Goal: Book appointment/travel/reservation

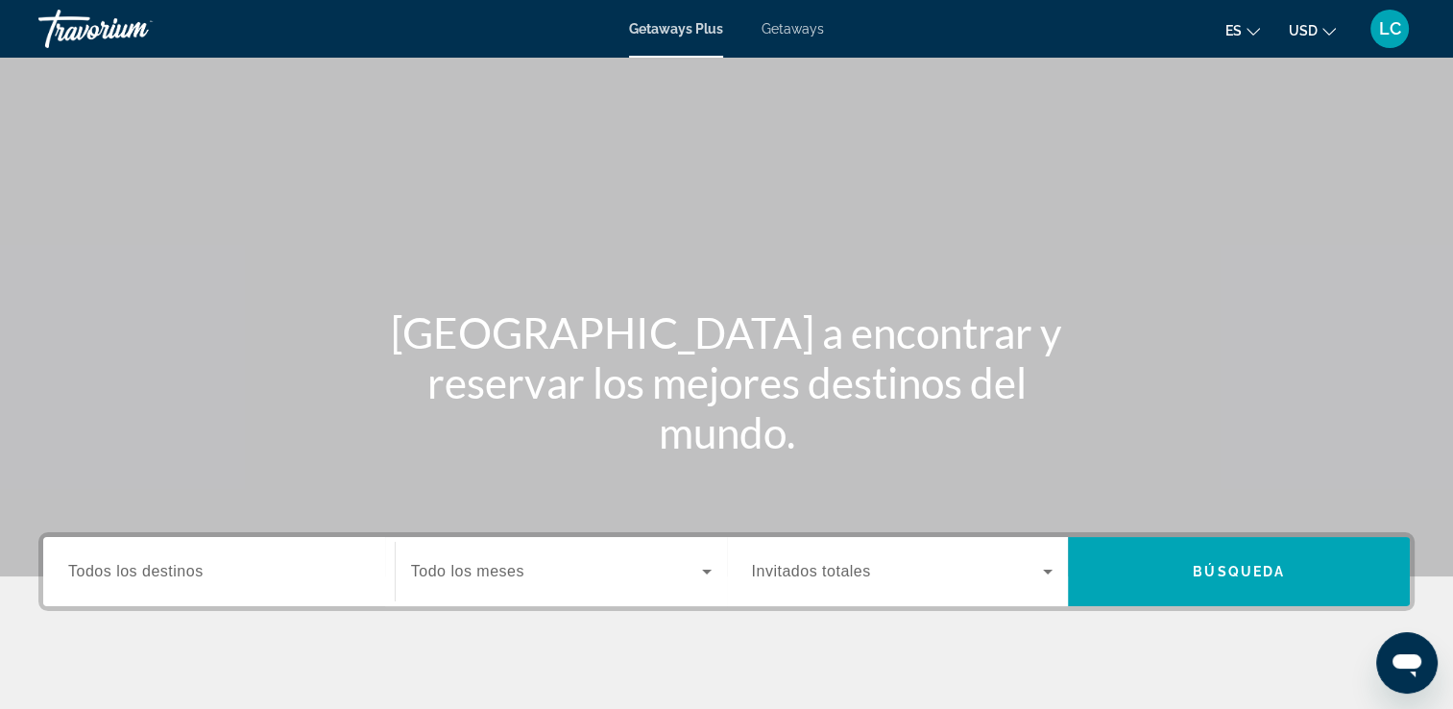
click at [796, 36] on span "Getaways" at bounding box center [793, 28] width 62 height 15
click at [107, 578] on span "Todos los destinos" at bounding box center [135, 571] width 135 height 16
click at [107, 578] on input "Destination Todos los destinos" at bounding box center [219, 572] width 302 height 23
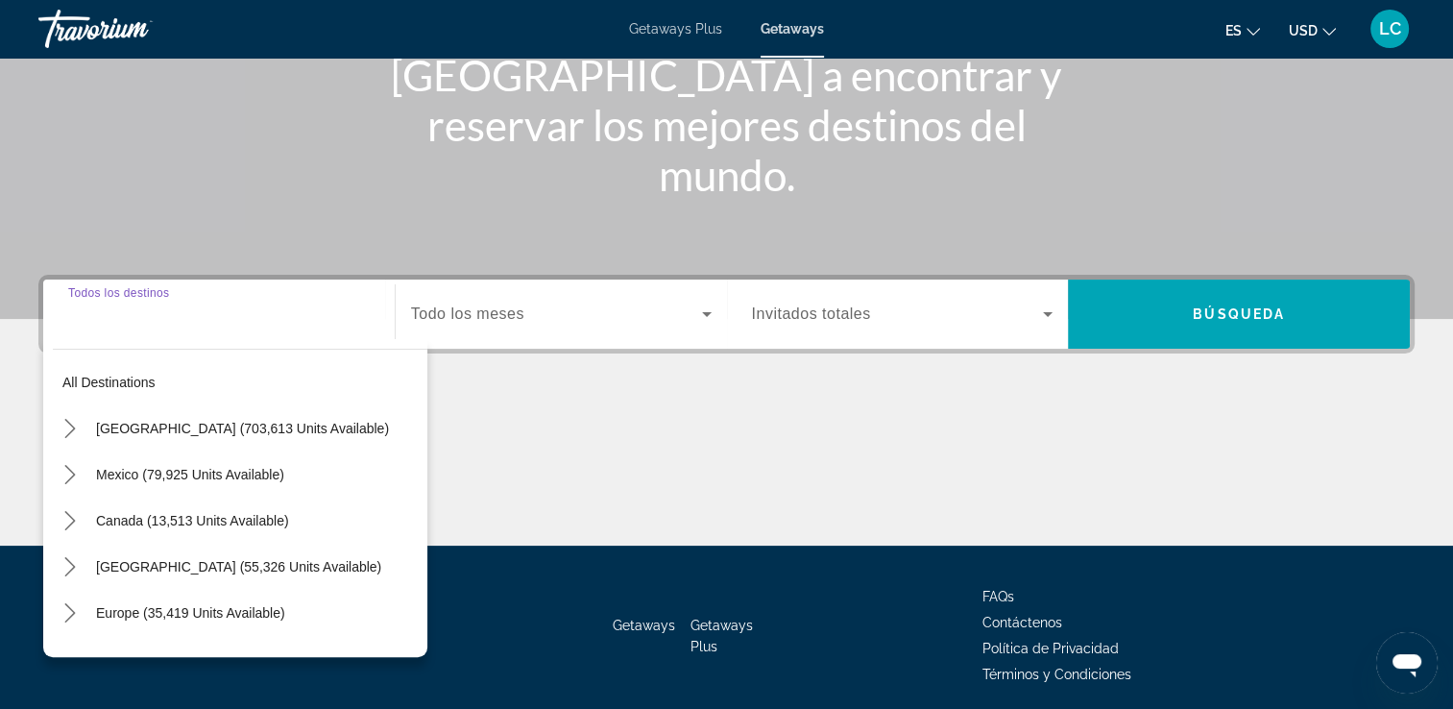
scroll to position [329, 0]
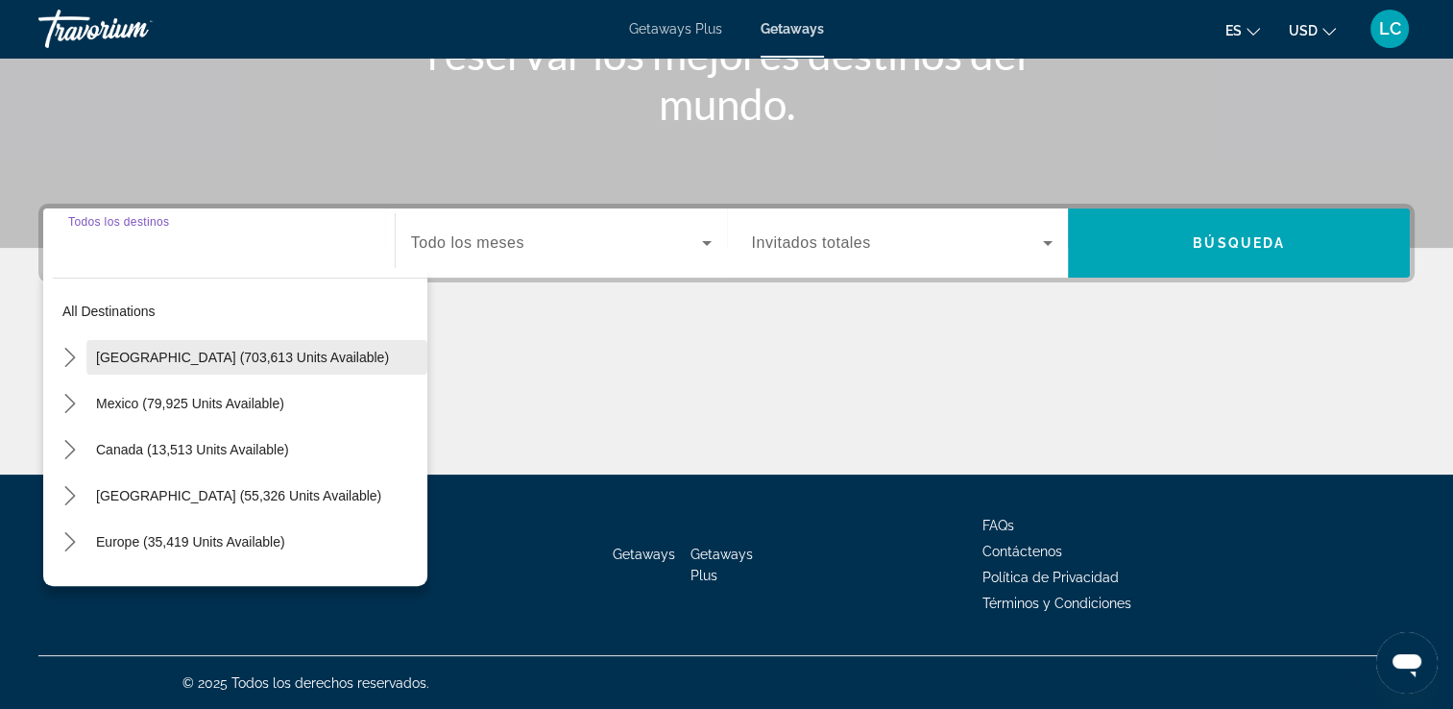
click at [206, 367] on span "Select destination: United States (703,613 units available)" at bounding box center [256, 357] width 341 height 46
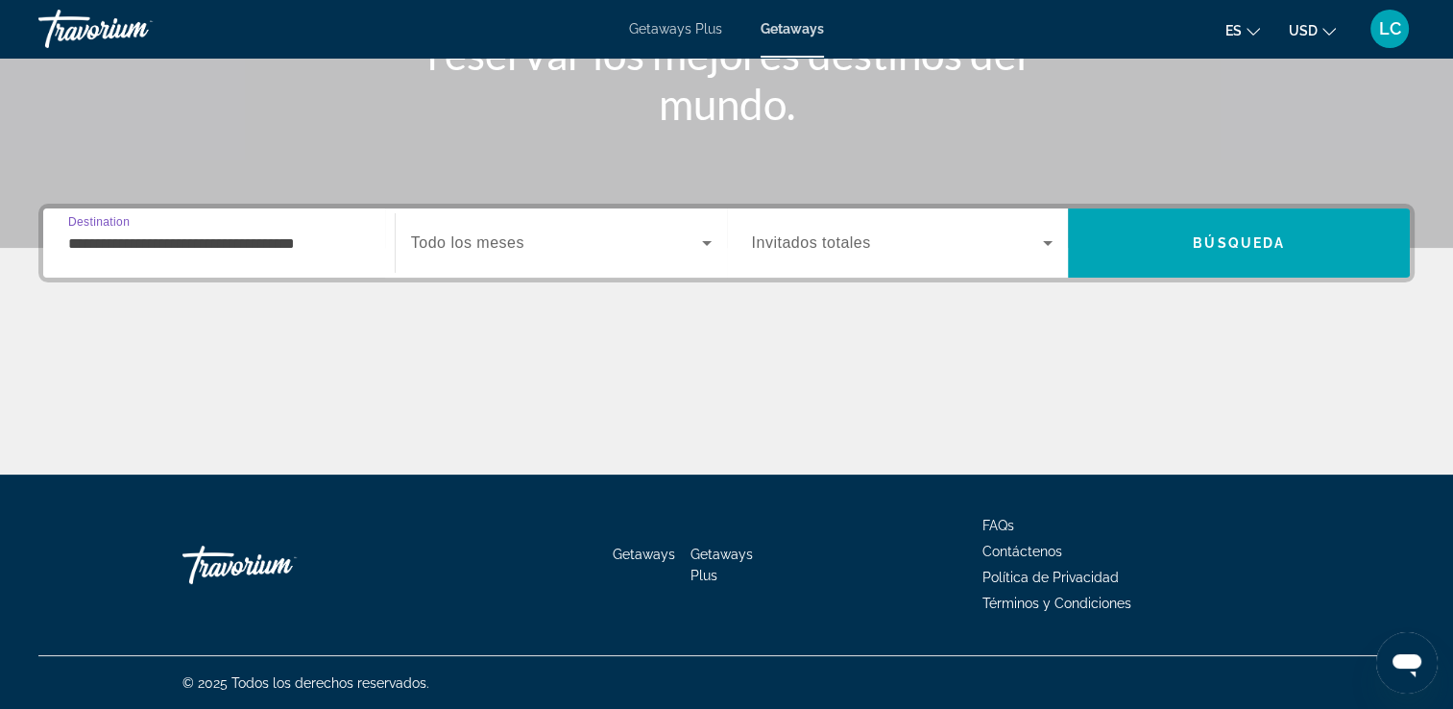
click at [196, 240] on input "**********" at bounding box center [219, 243] width 302 height 23
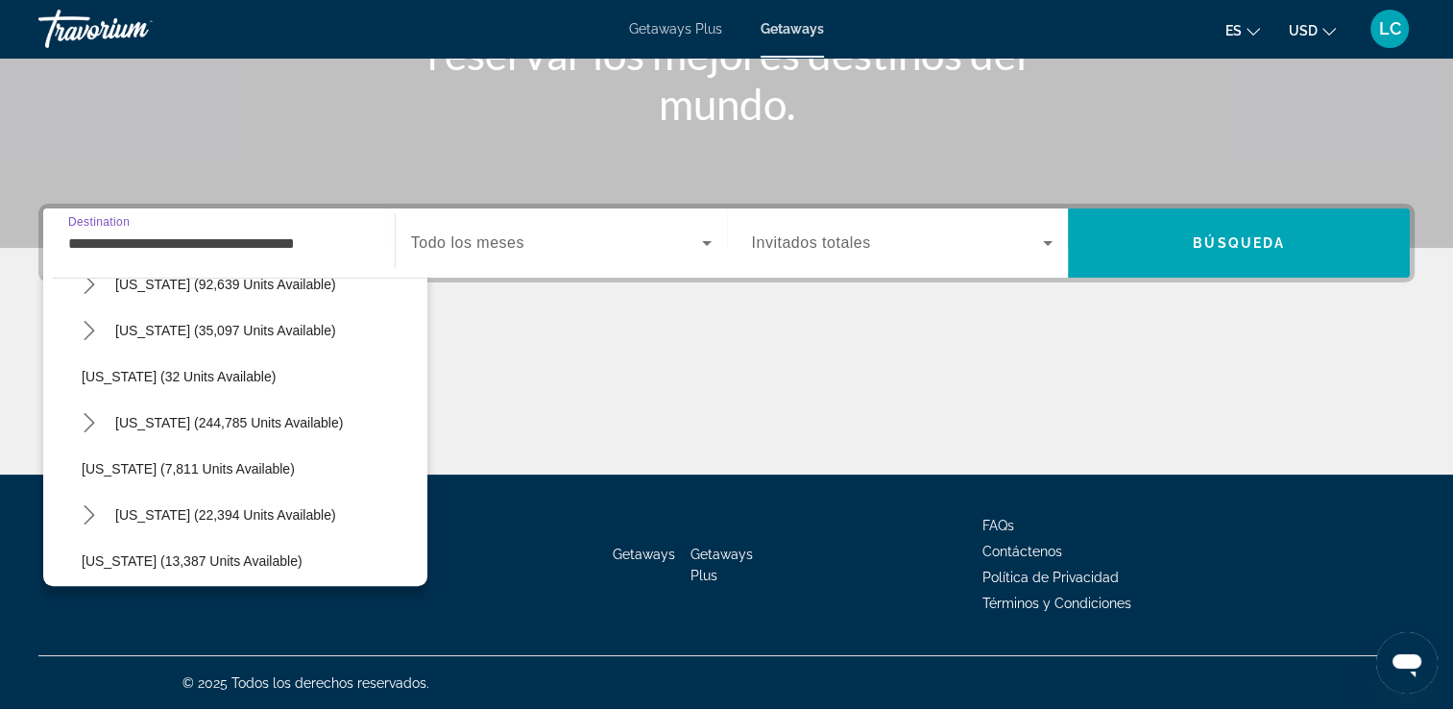
scroll to position [215, 0]
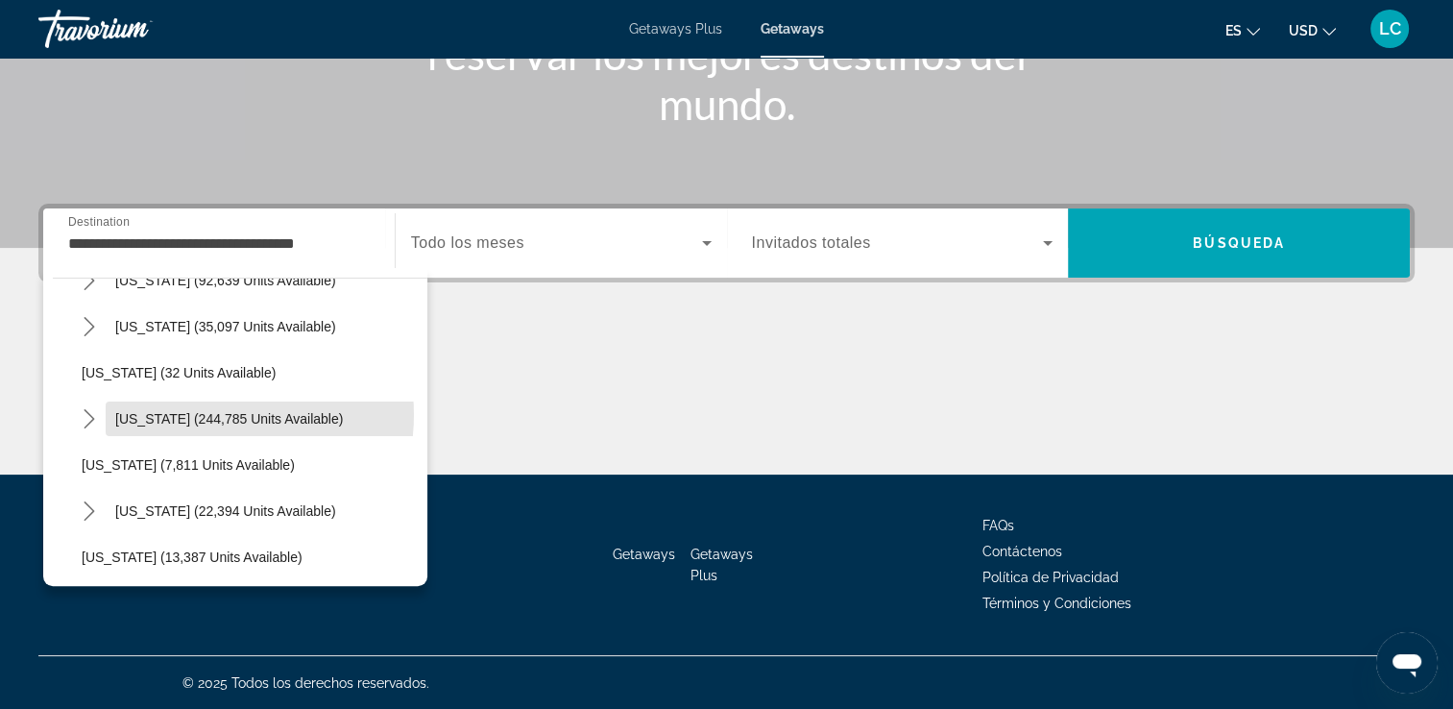
click at [207, 413] on span "[US_STATE] (244,785 units available)" at bounding box center [229, 418] width 228 height 15
type input "**********"
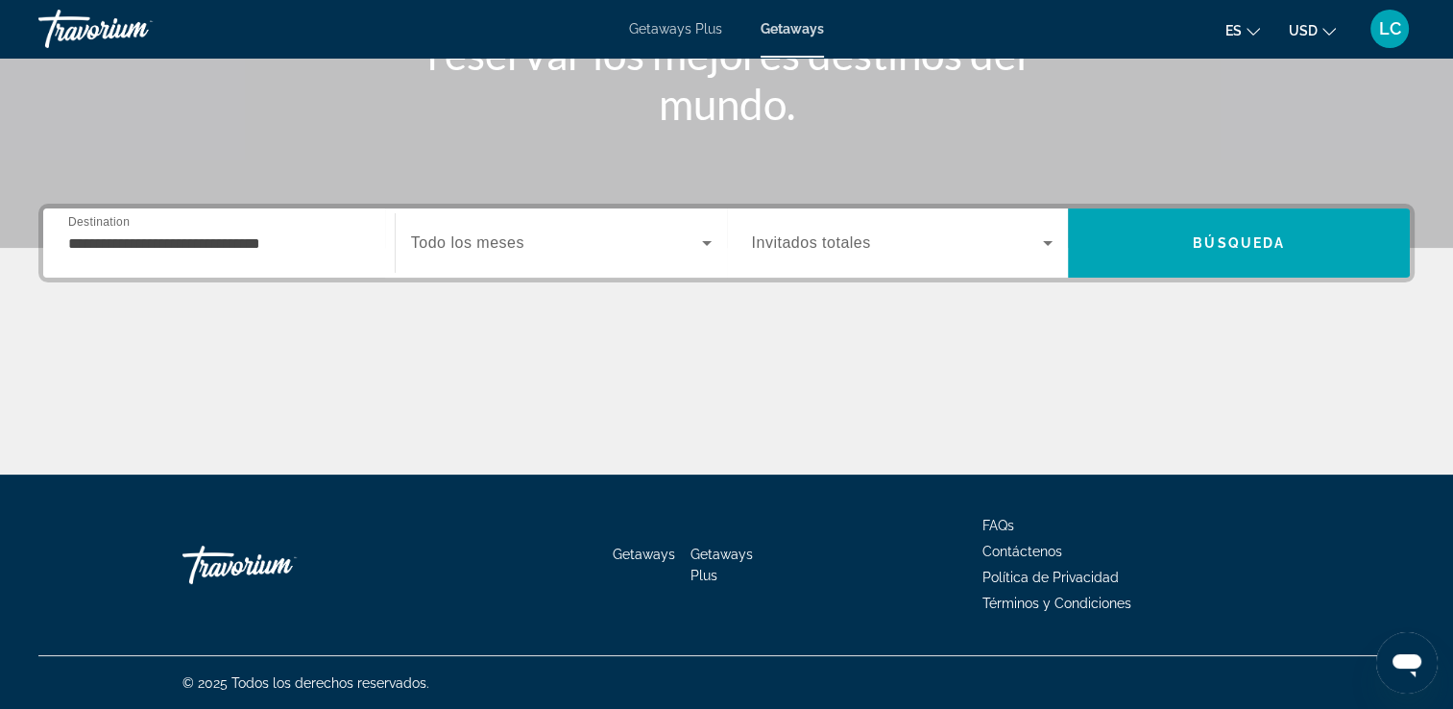
click at [207, 413] on div "Main content" at bounding box center [726, 402] width 1377 height 144
click at [696, 245] on icon "Search widget" at bounding box center [707, 243] width 23 height 23
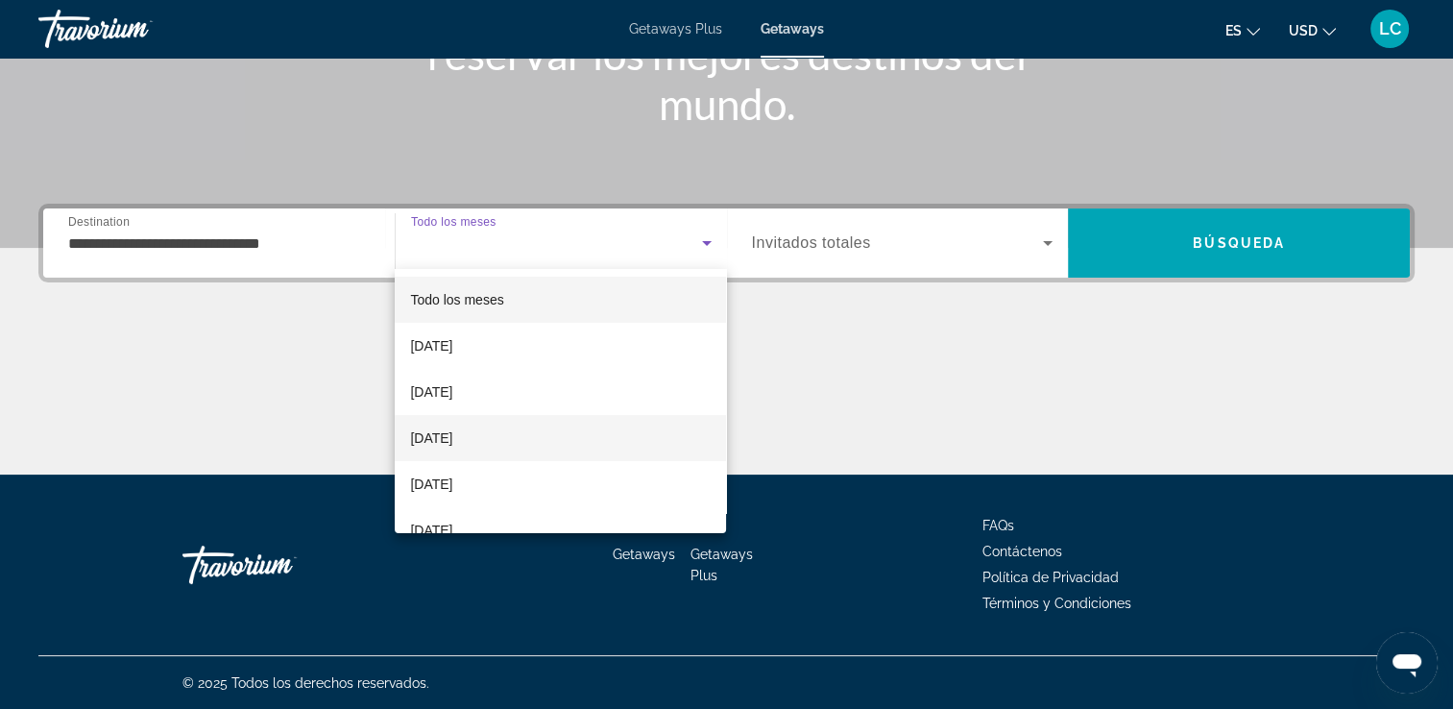
click at [515, 444] on mat-option "[DATE]" at bounding box center [560, 438] width 331 height 46
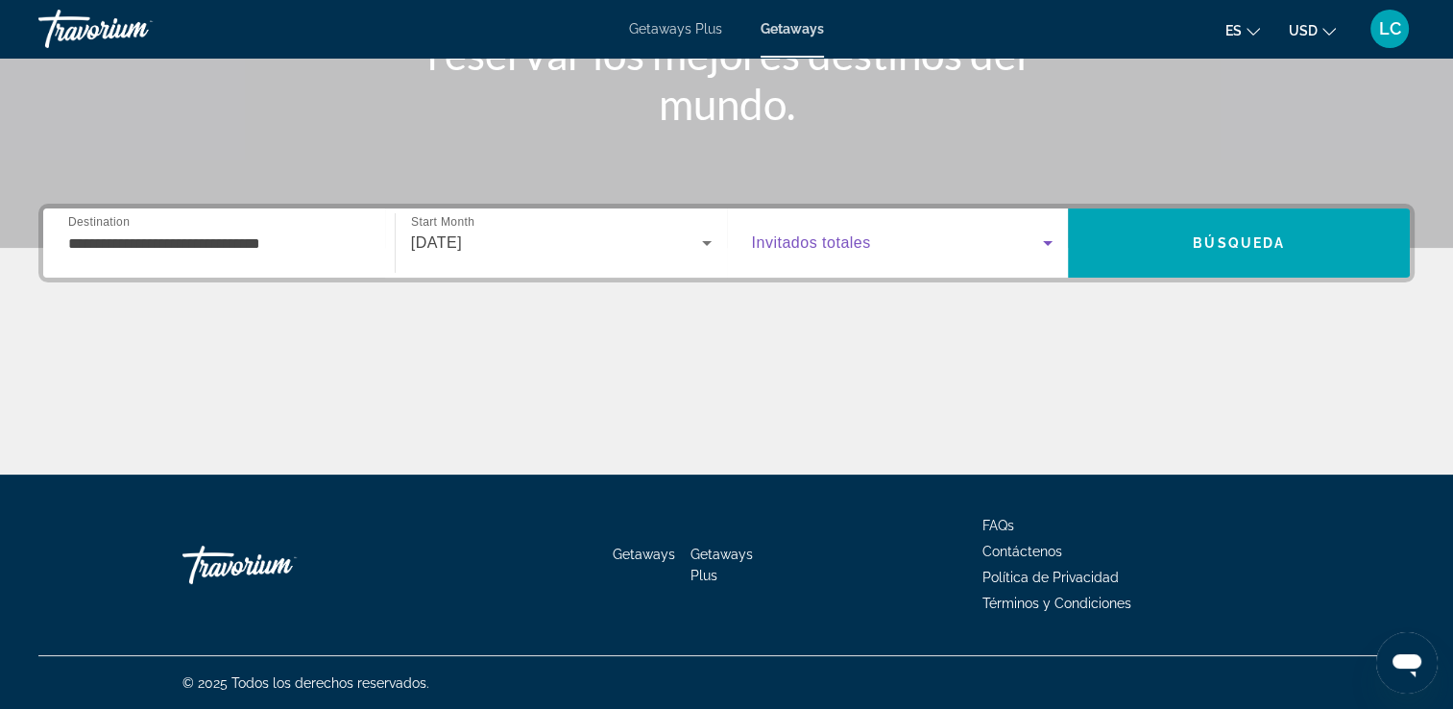
click at [1033, 250] on span "Search widget" at bounding box center [898, 243] width 292 height 23
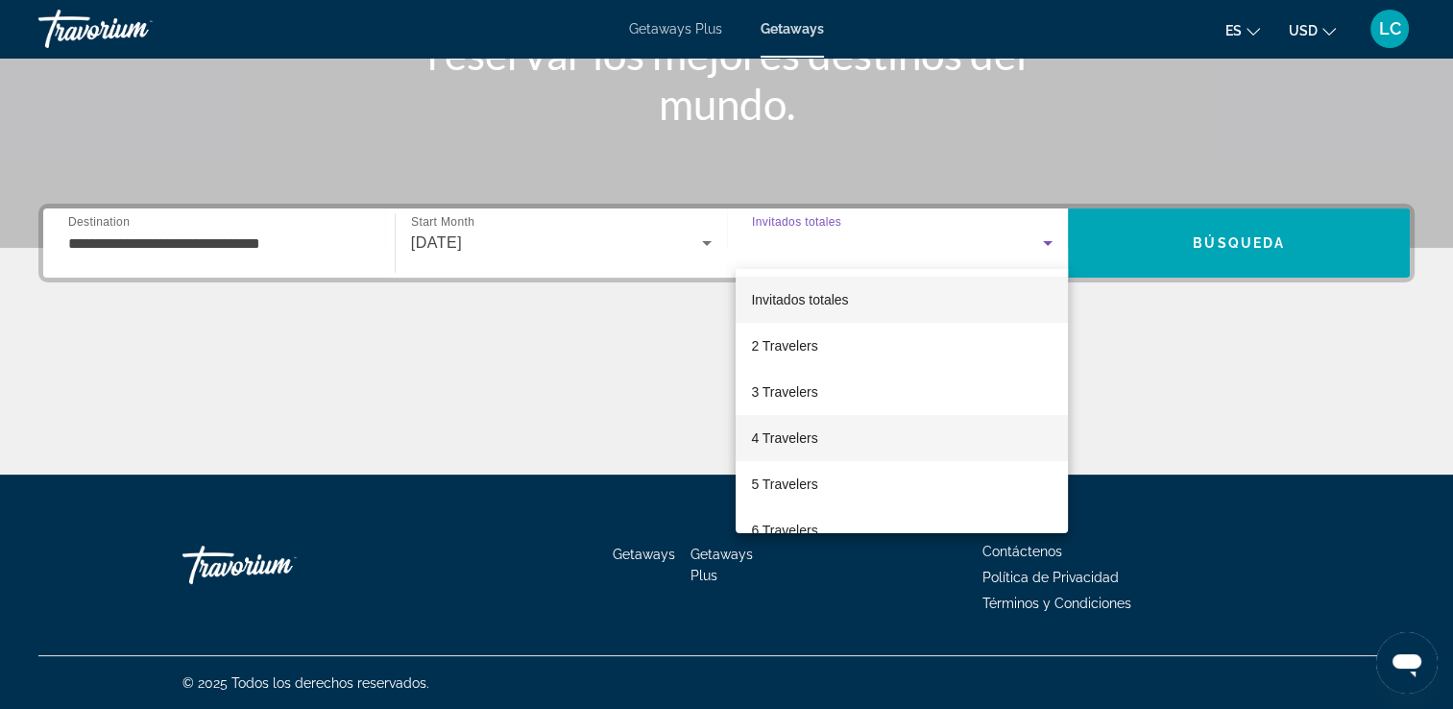
click at [811, 440] on span "4 Travelers" at bounding box center [784, 438] width 66 height 23
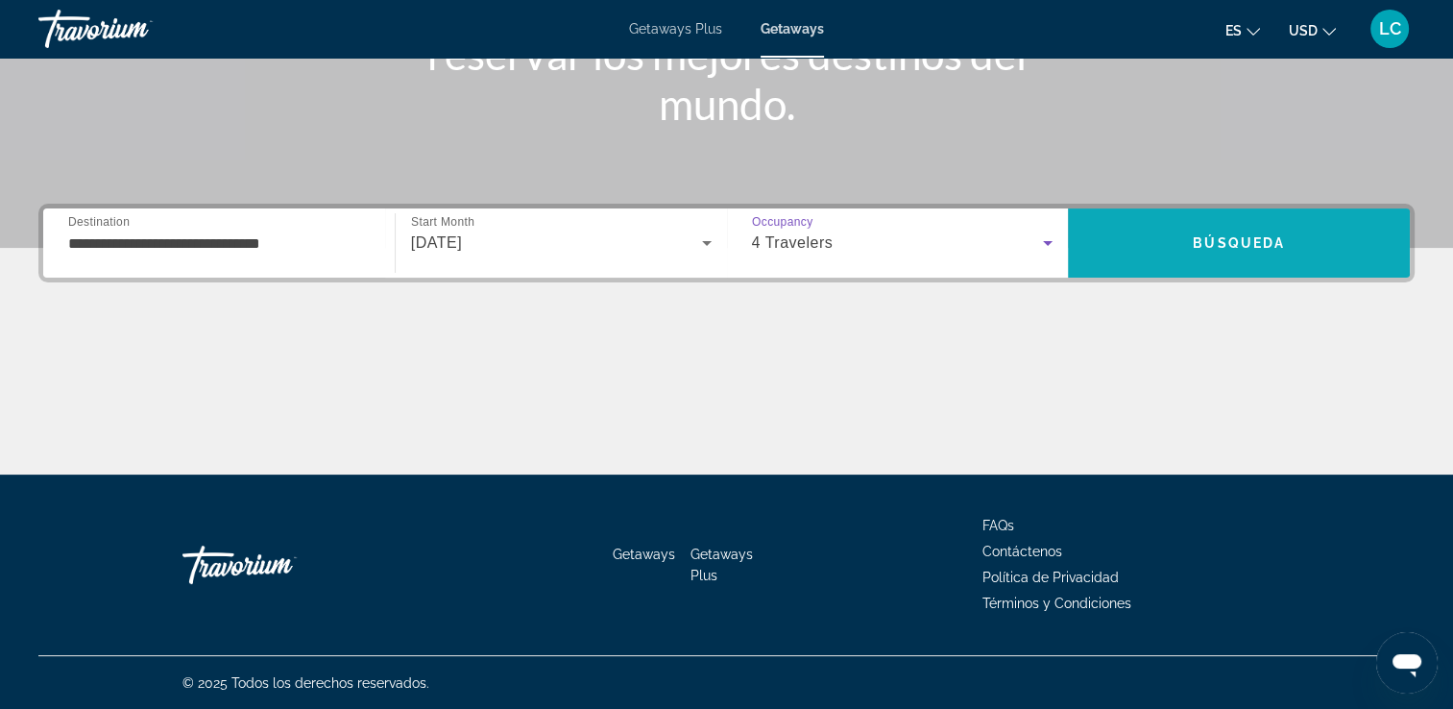
click at [1130, 230] on span "Search" at bounding box center [1239, 243] width 342 height 46
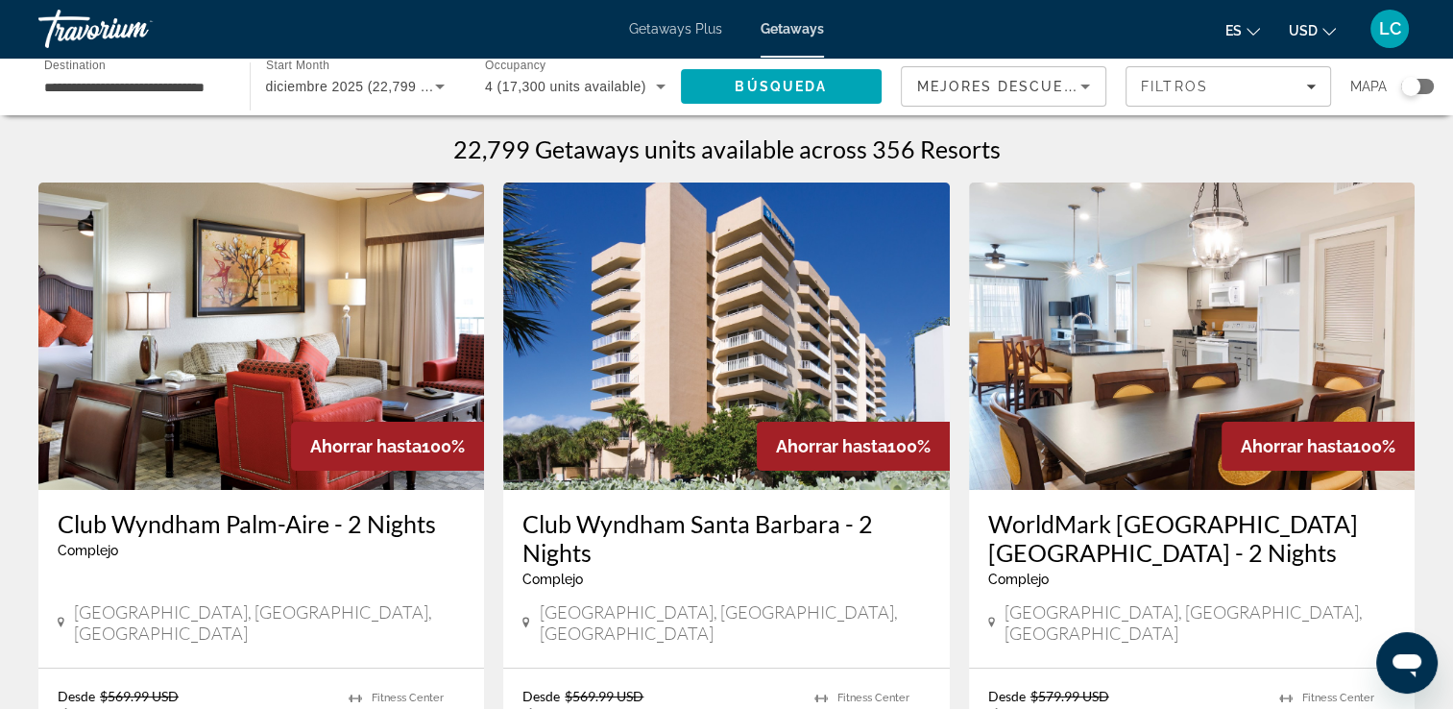
click at [996, 93] on span "Mejores descuentos" at bounding box center [1013, 86] width 192 height 15
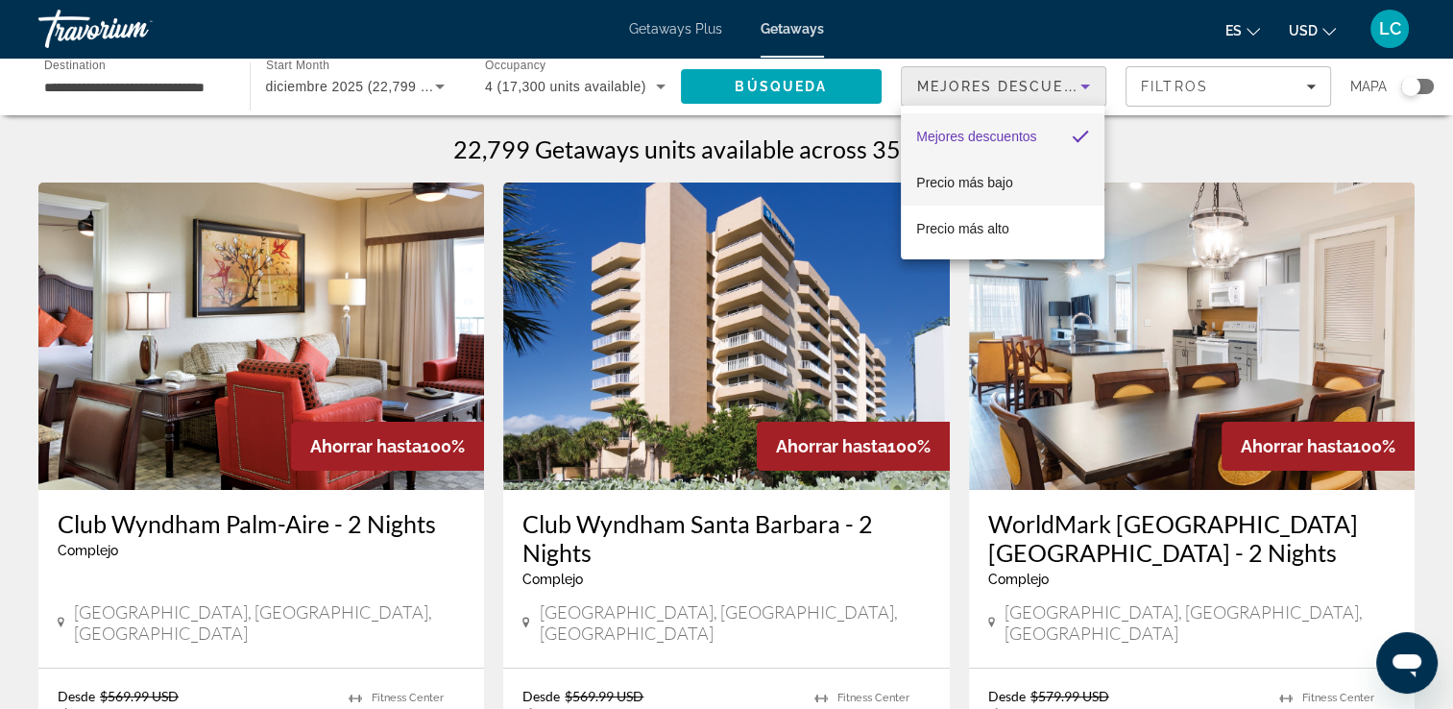
click at [974, 184] on span "Precio más bajo" at bounding box center [964, 182] width 96 height 15
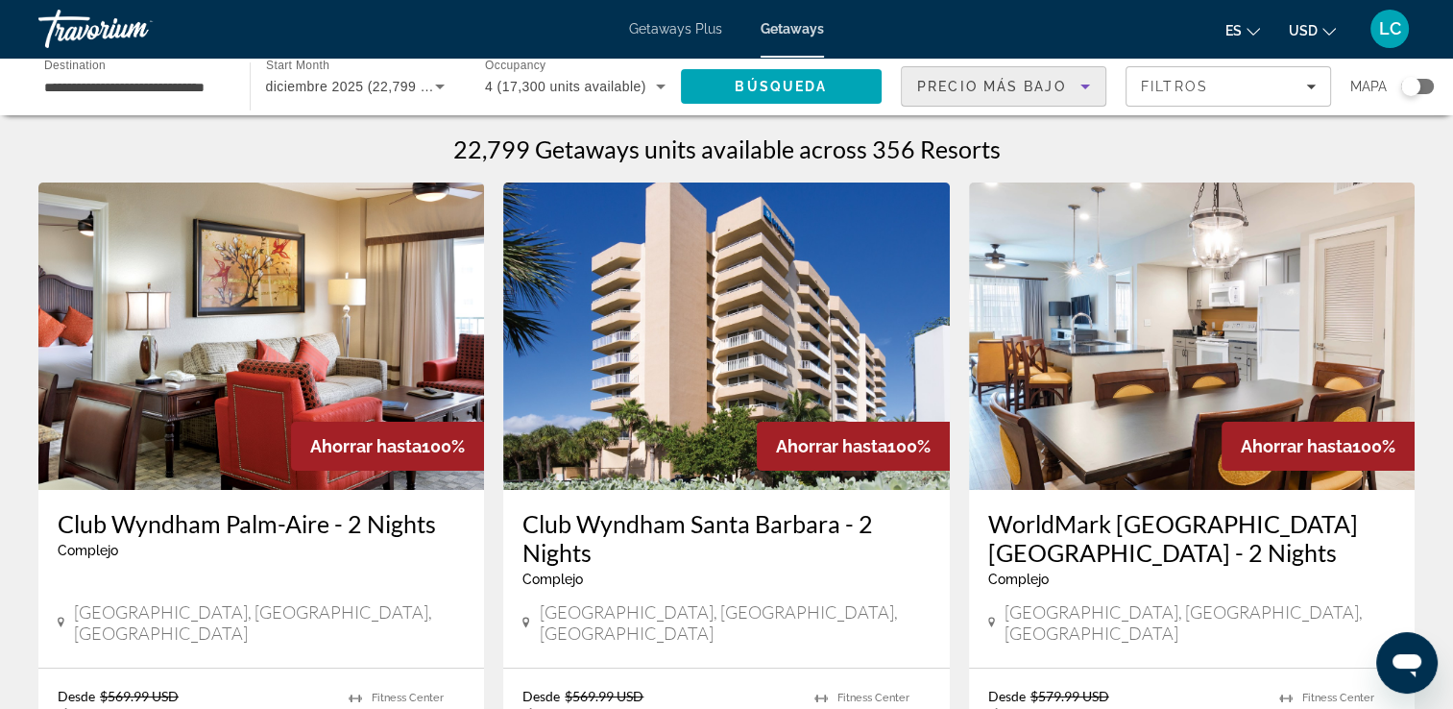
click at [792, 33] on span "Getaways" at bounding box center [792, 28] width 63 height 15
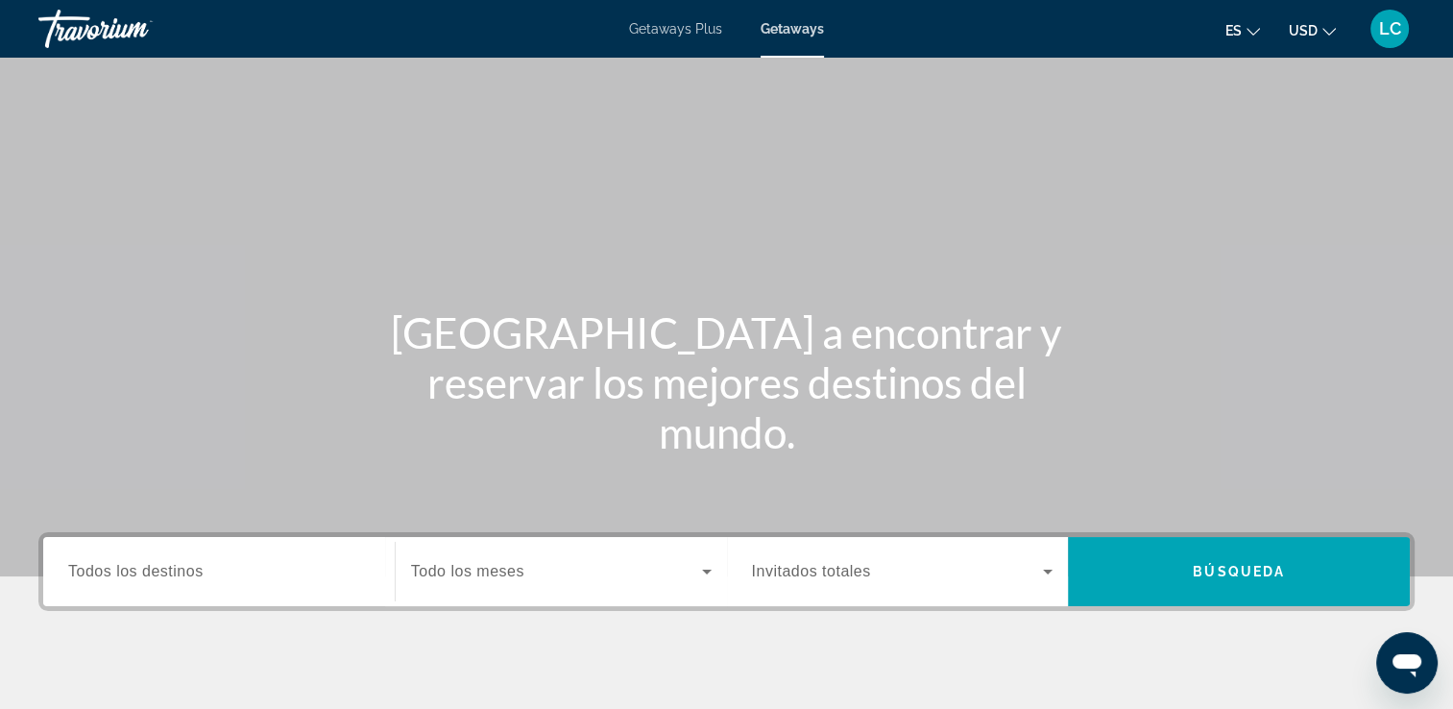
click at [167, 570] on span "Todos los destinos" at bounding box center [135, 571] width 135 height 16
click at [167, 570] on input "Destination Todos los destinos" at bounding box center [219, 572] width 302 height 23
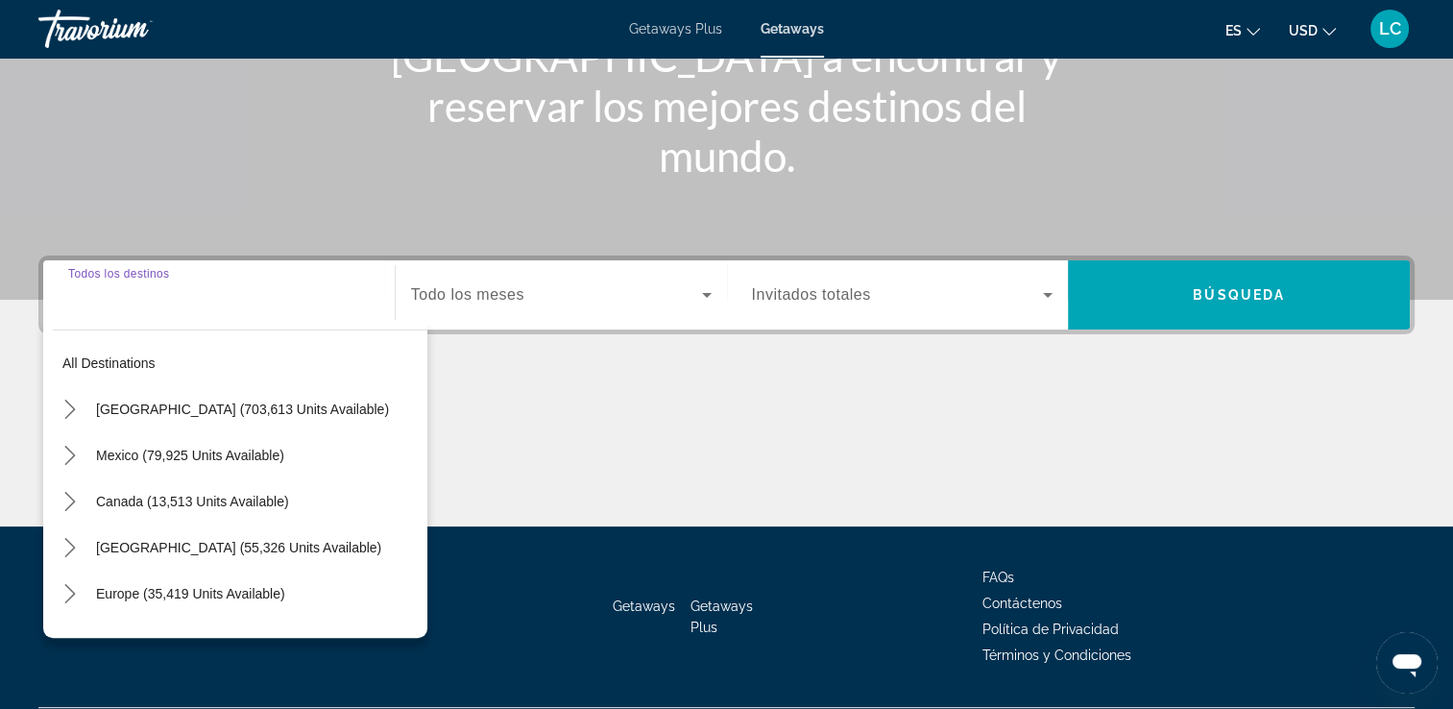
scroll to position [329, 0]
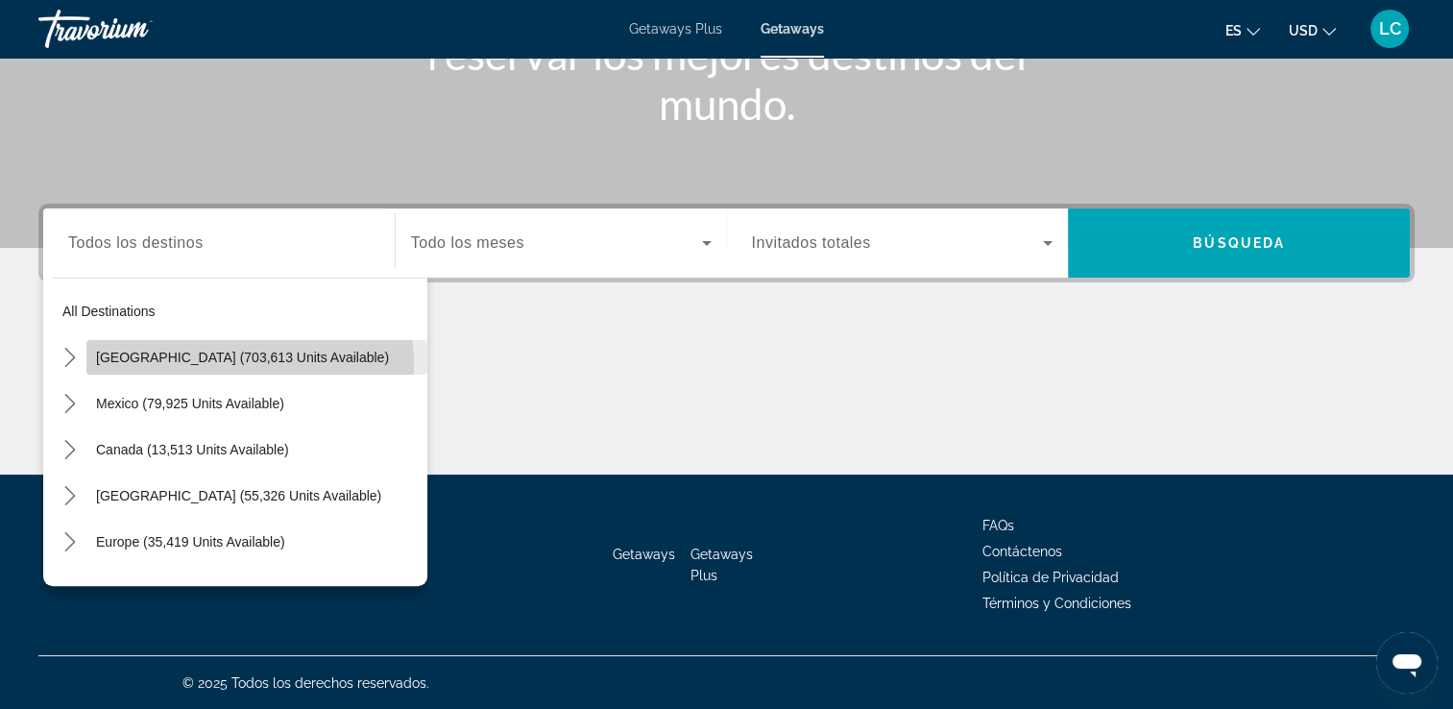
click at [200, 365] on span "Select destination: United States (703,613 units available)" at bounding box center [256, 357] width 341 height 46
type input "**********"
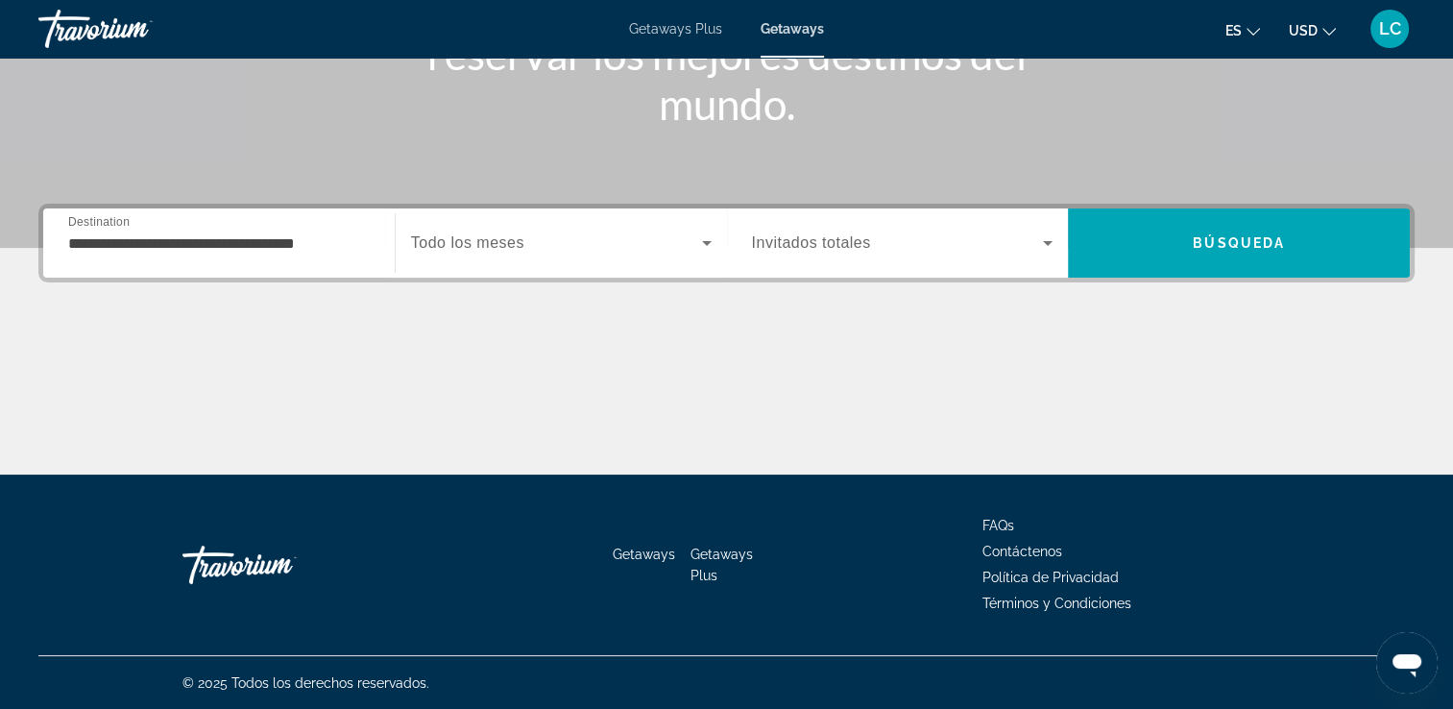
click at [500, 265] on div "Search widget" at bounding box center [561, 243] width 301 height 54
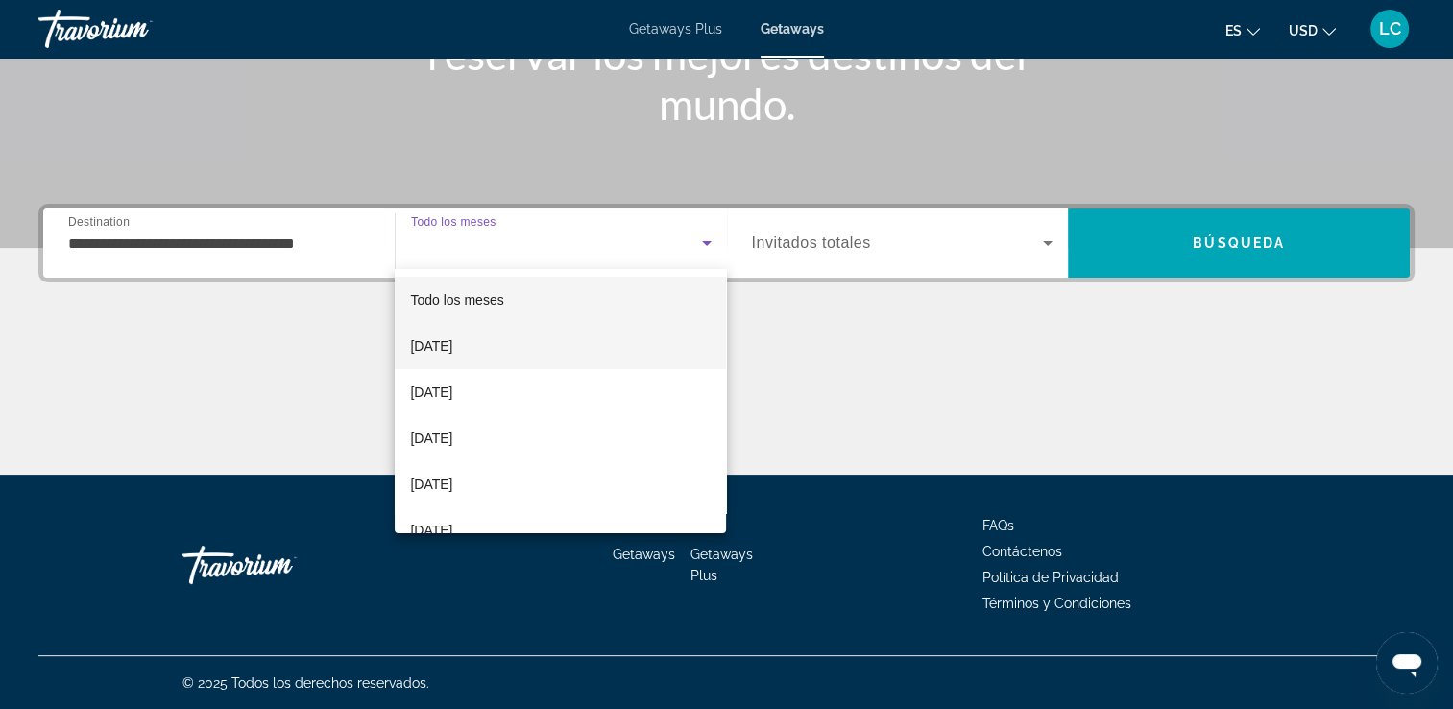
click at [492, 350] on mat-option "[DATE]" at bounding box center [560, 346] width 331 height 46
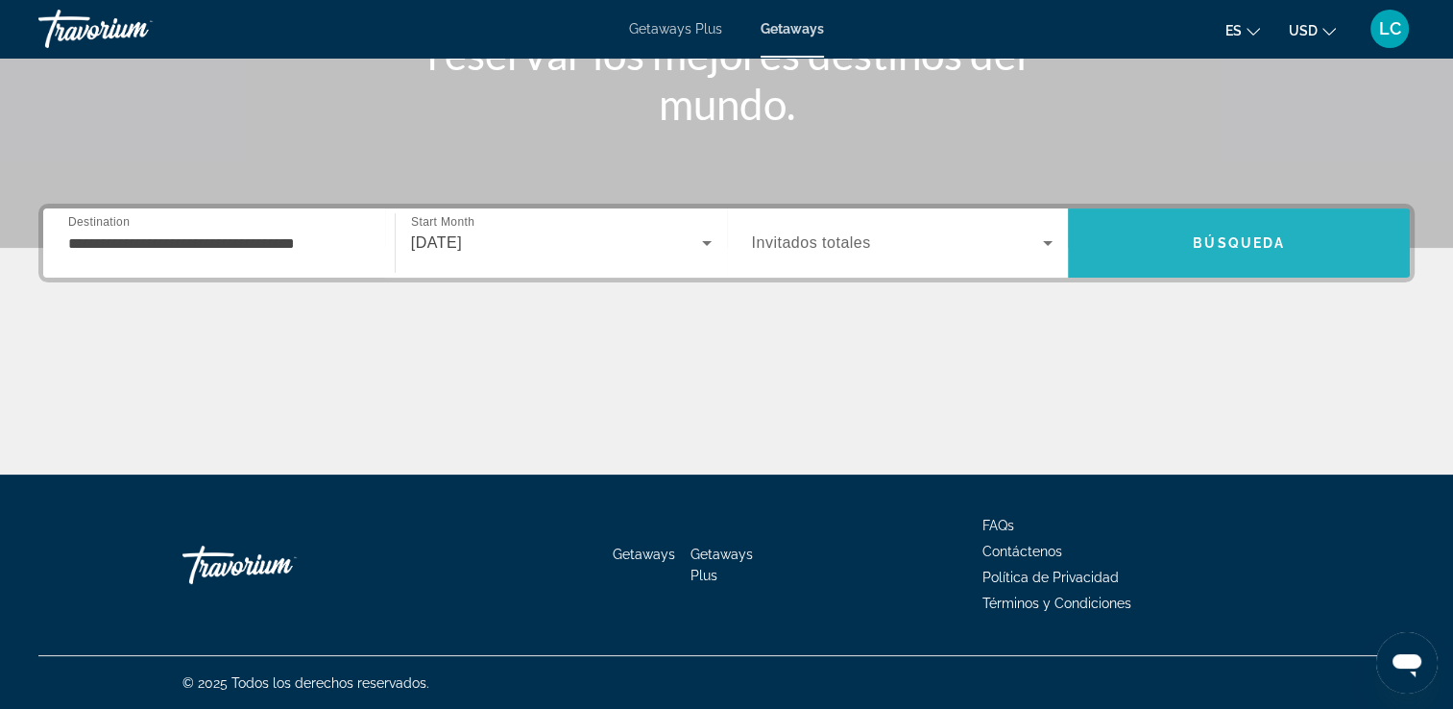
click at [1231, 242] on span "Búsqueda" at bounding box center [1239, 242] width 92 height 15
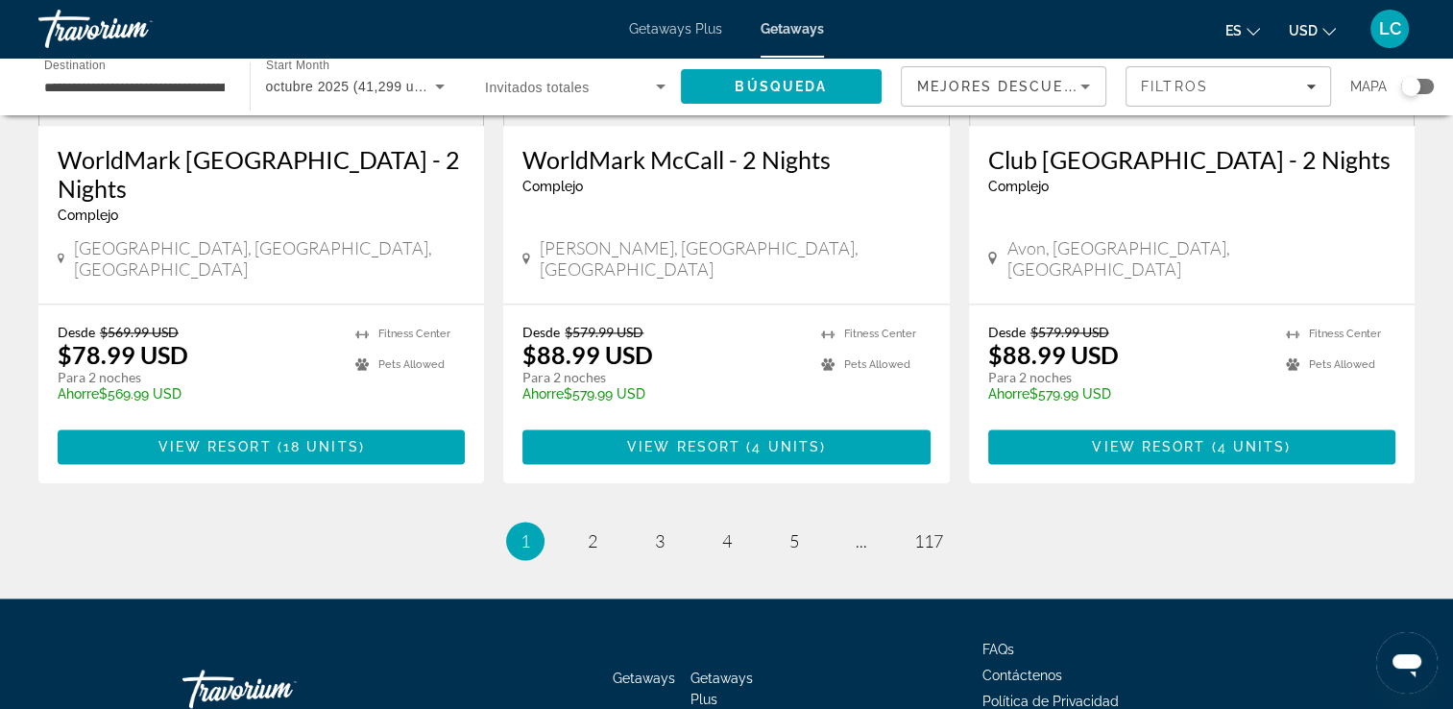
scroll to position [2448, 0]
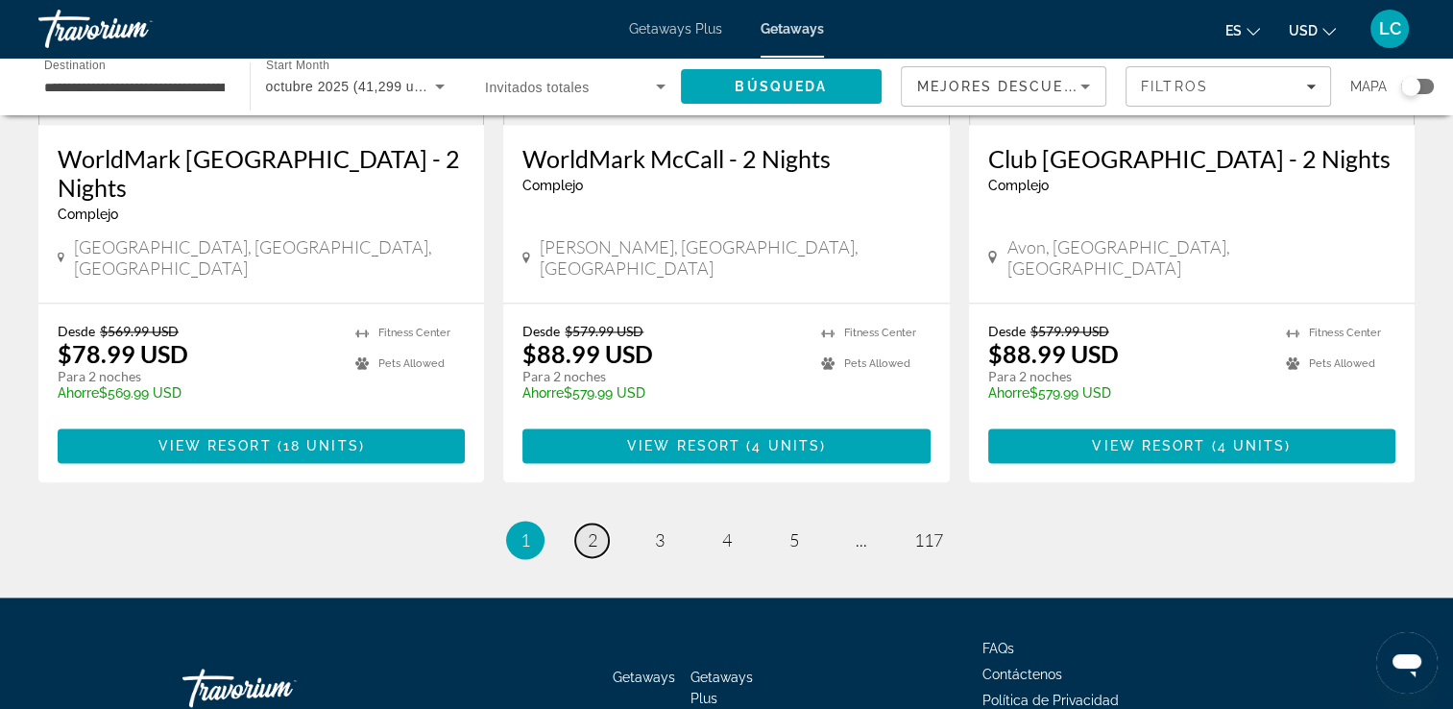
click at [599, 524] on link "page 2" at bounding box center [592, 541] width 34 height 34
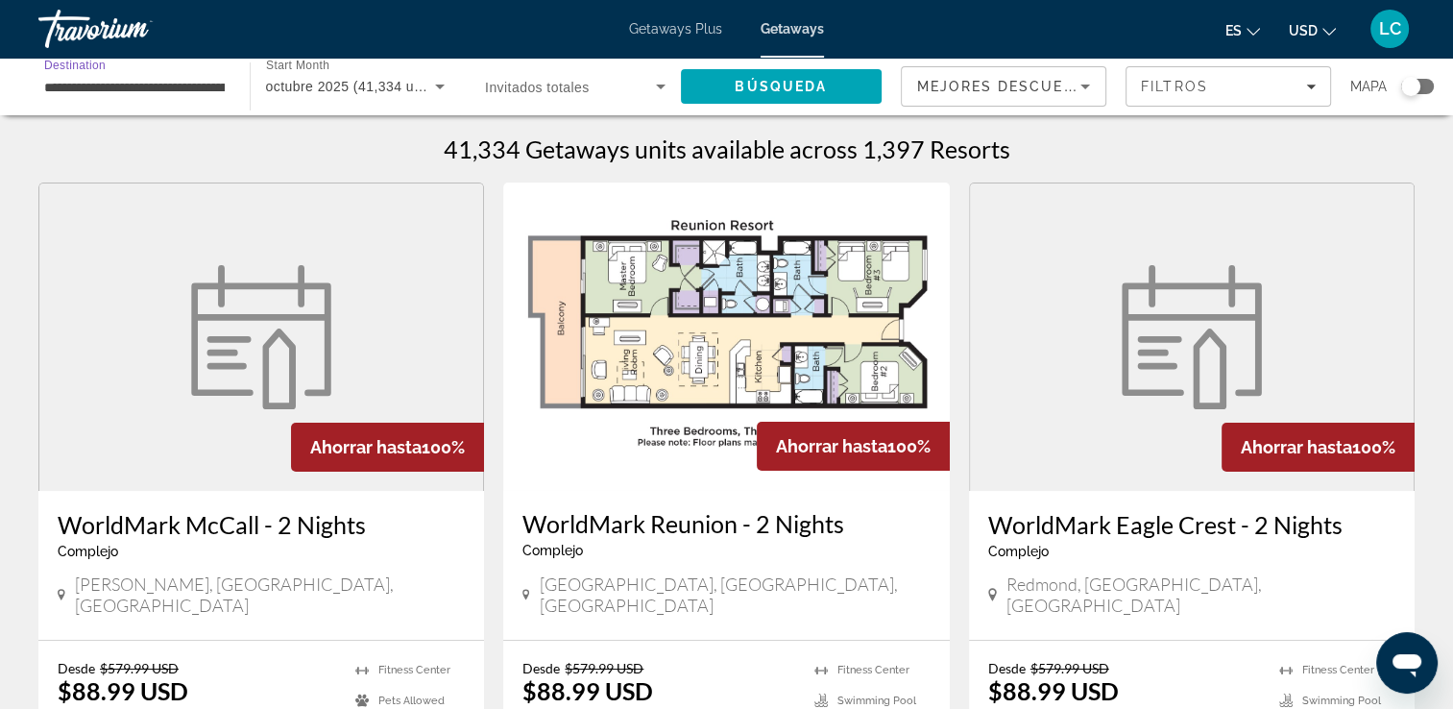
click at [123, 88] on input "**********" at bounding box center [134, 87] width 181 height 23
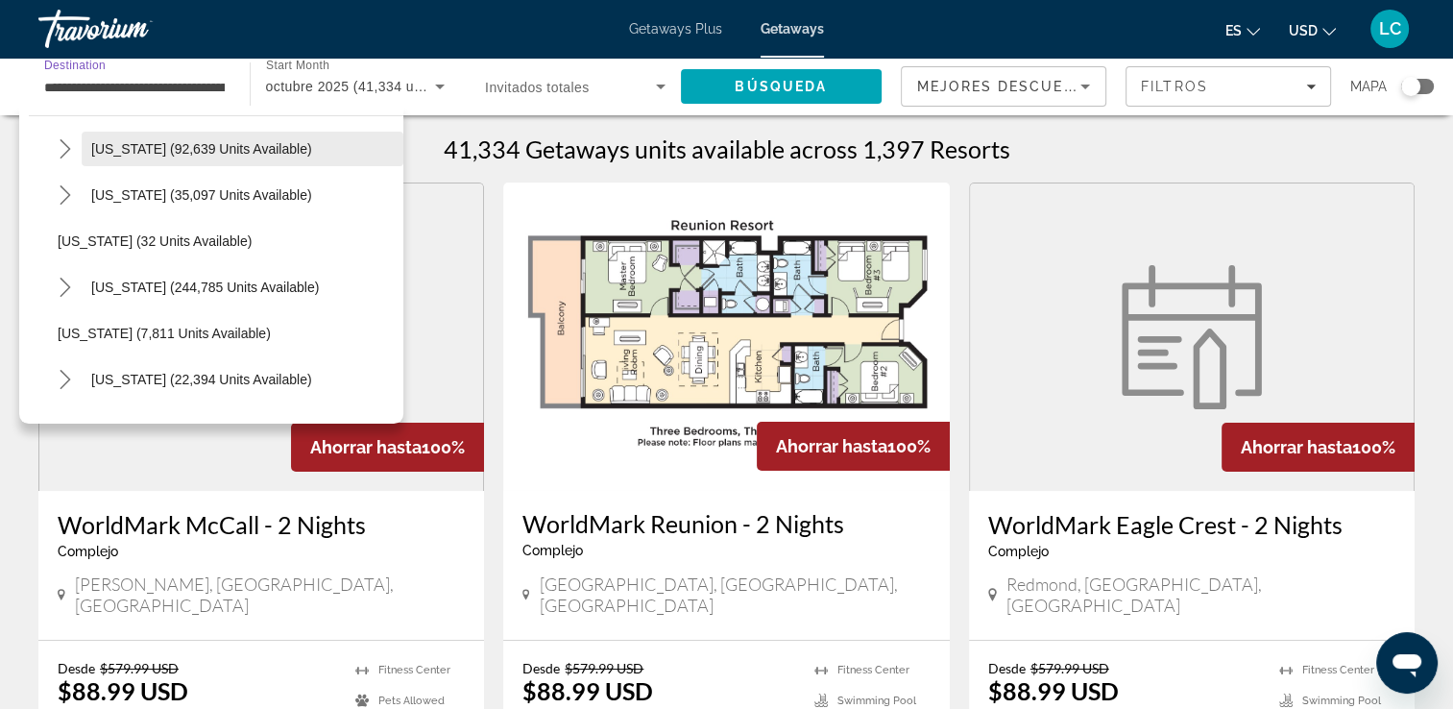
scroll to position [202, 0]
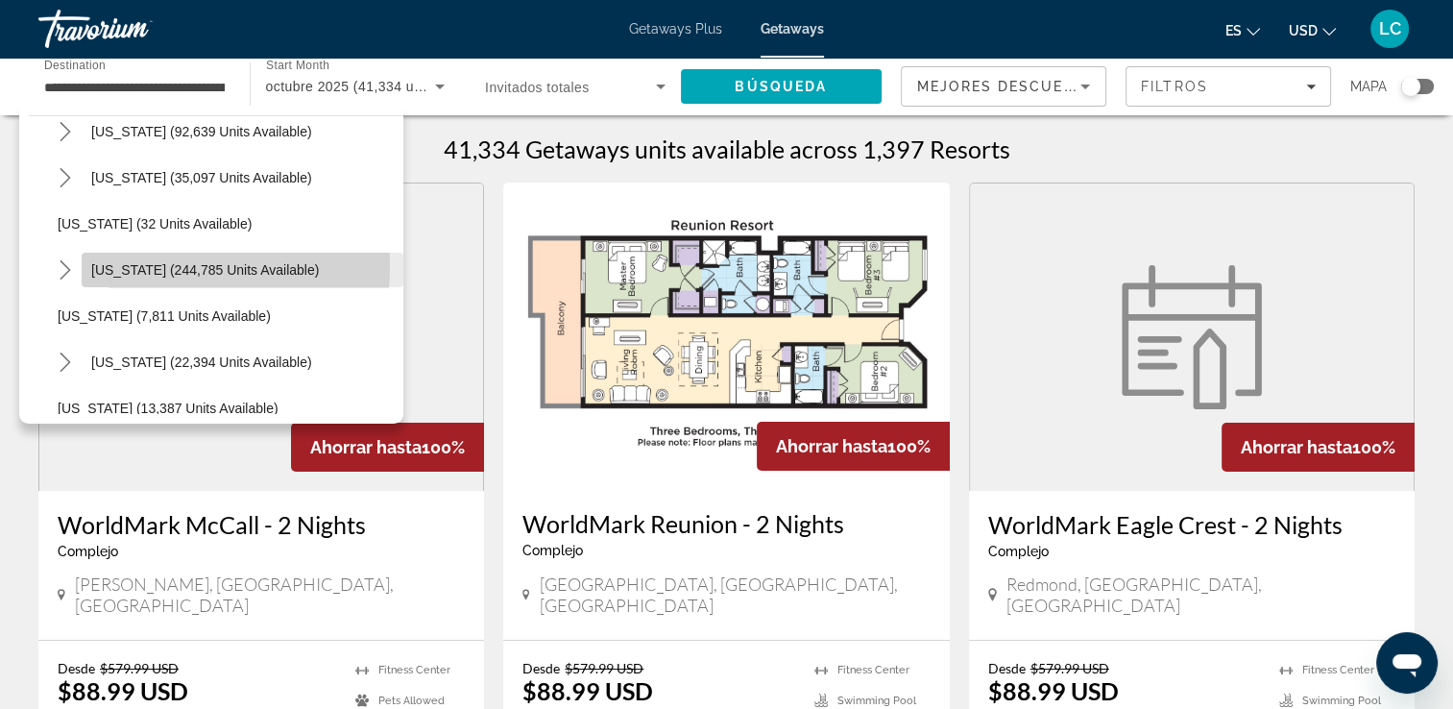
click at [127, 265] on span "[US_STATE] (244,785 units available)" at bounding box center [205, 269] width 228 height 15
type input "**********"
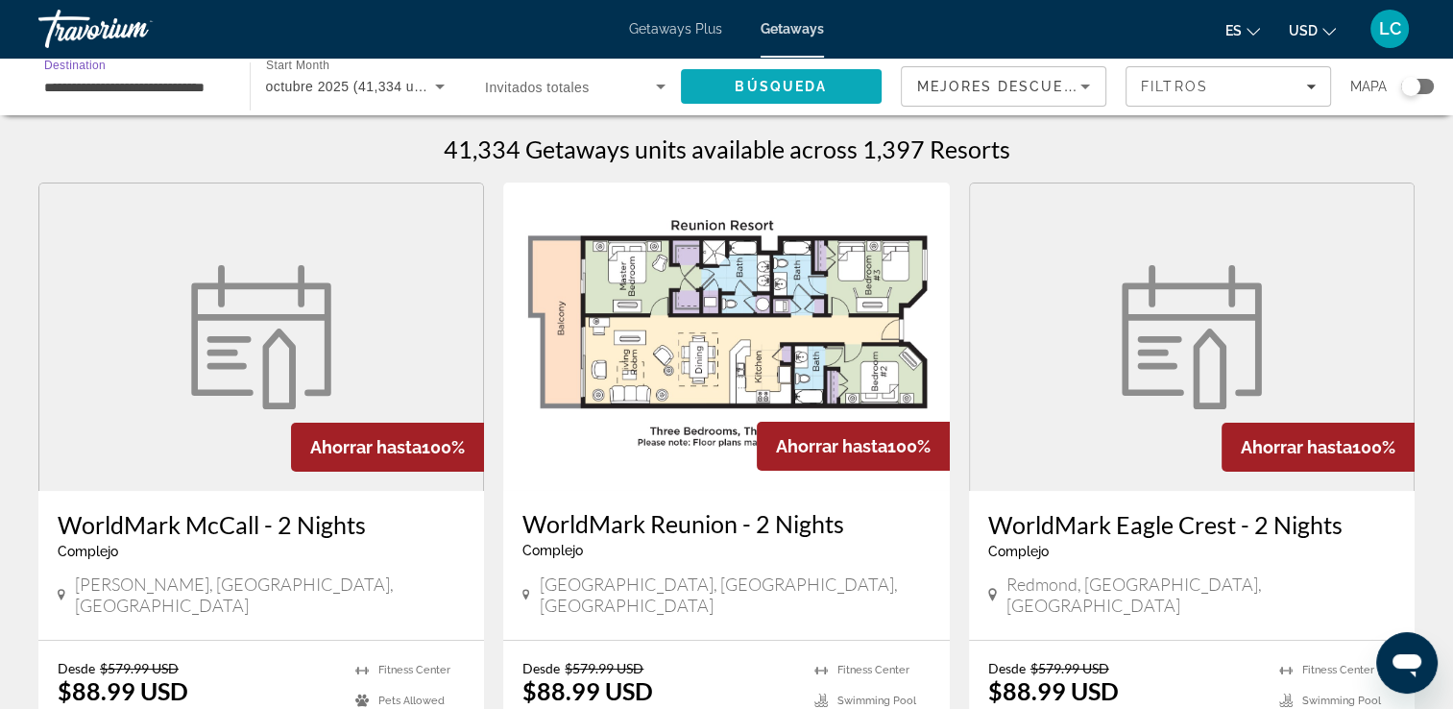
click at [736, 89] on span "Búsqueda" at bounding box center [781, 86] width 92 height 15
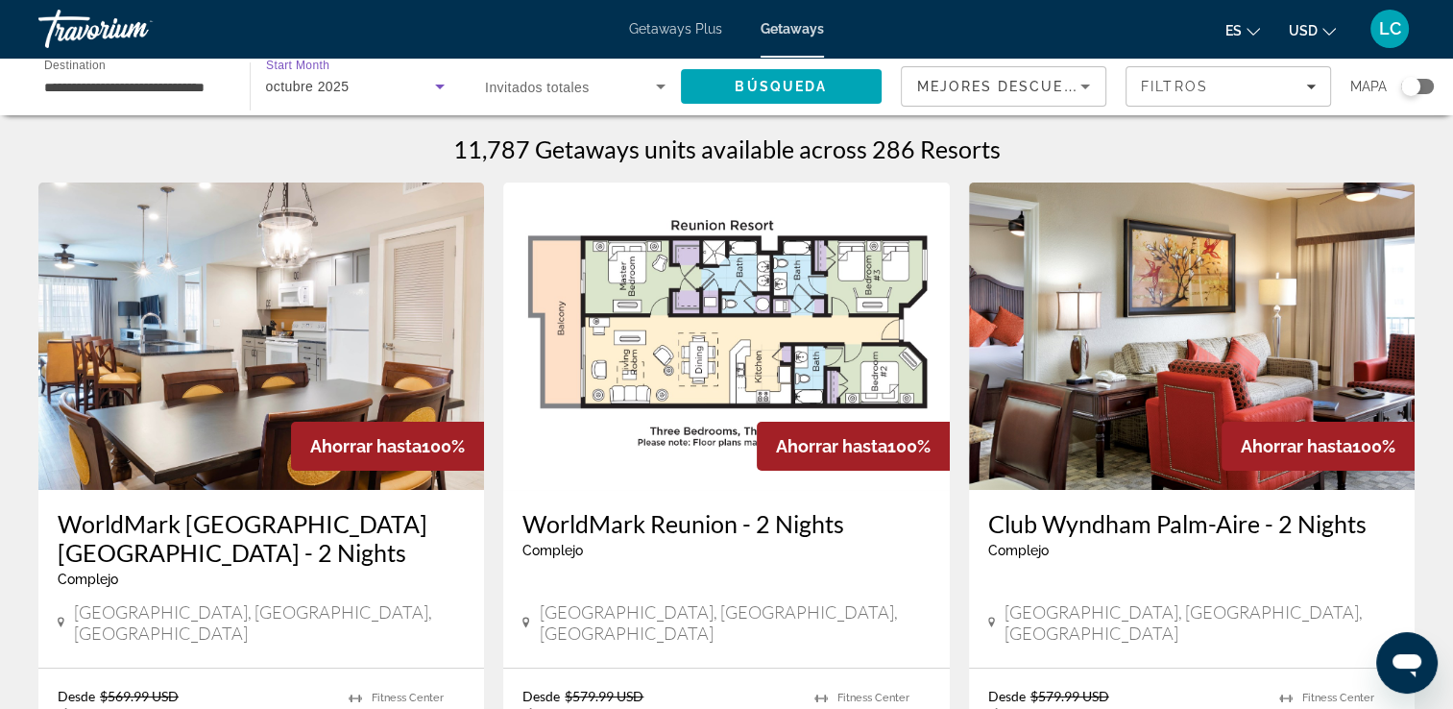
click at [438, 89] on icon "Search widget" at bounding box center [439, 86] width 23 height 23
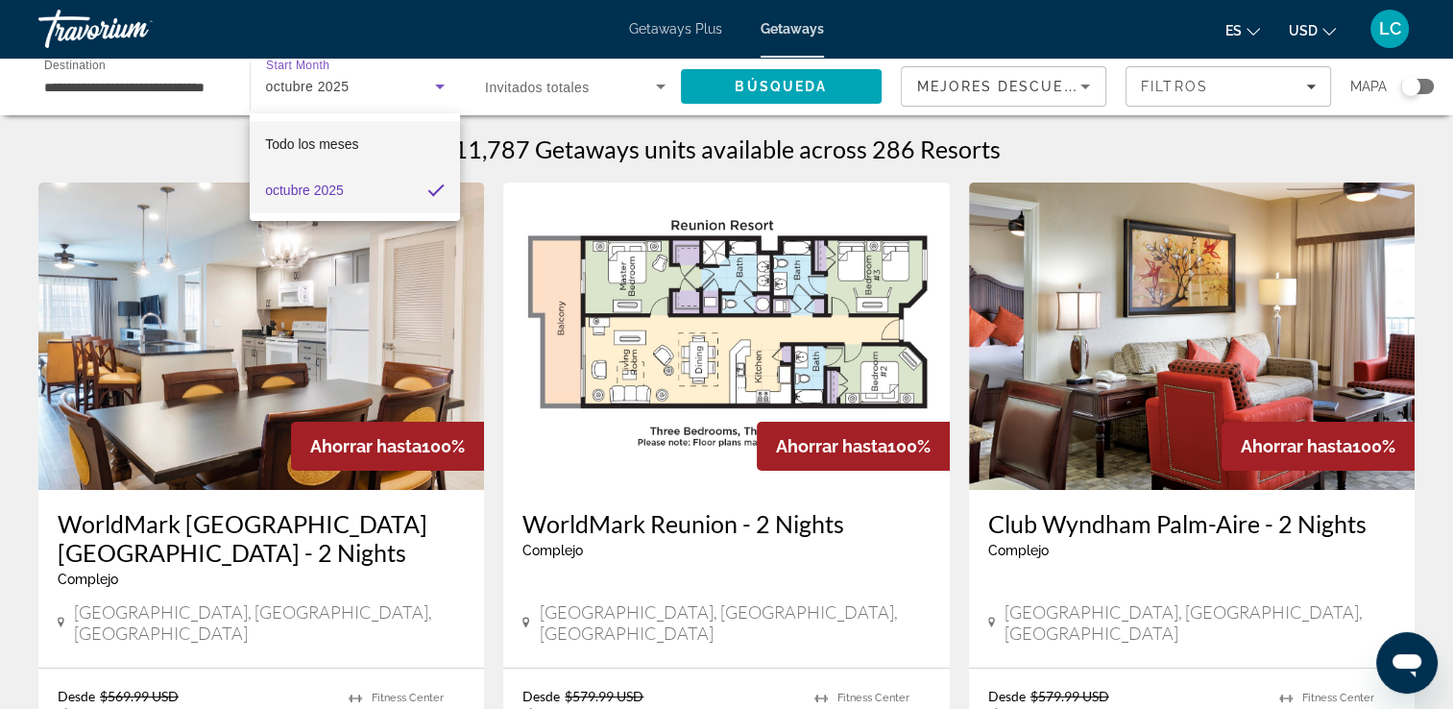
click at [369, 141] on mat-option "Todo los meses" at bounding box center [355, 144] width 210 height 46
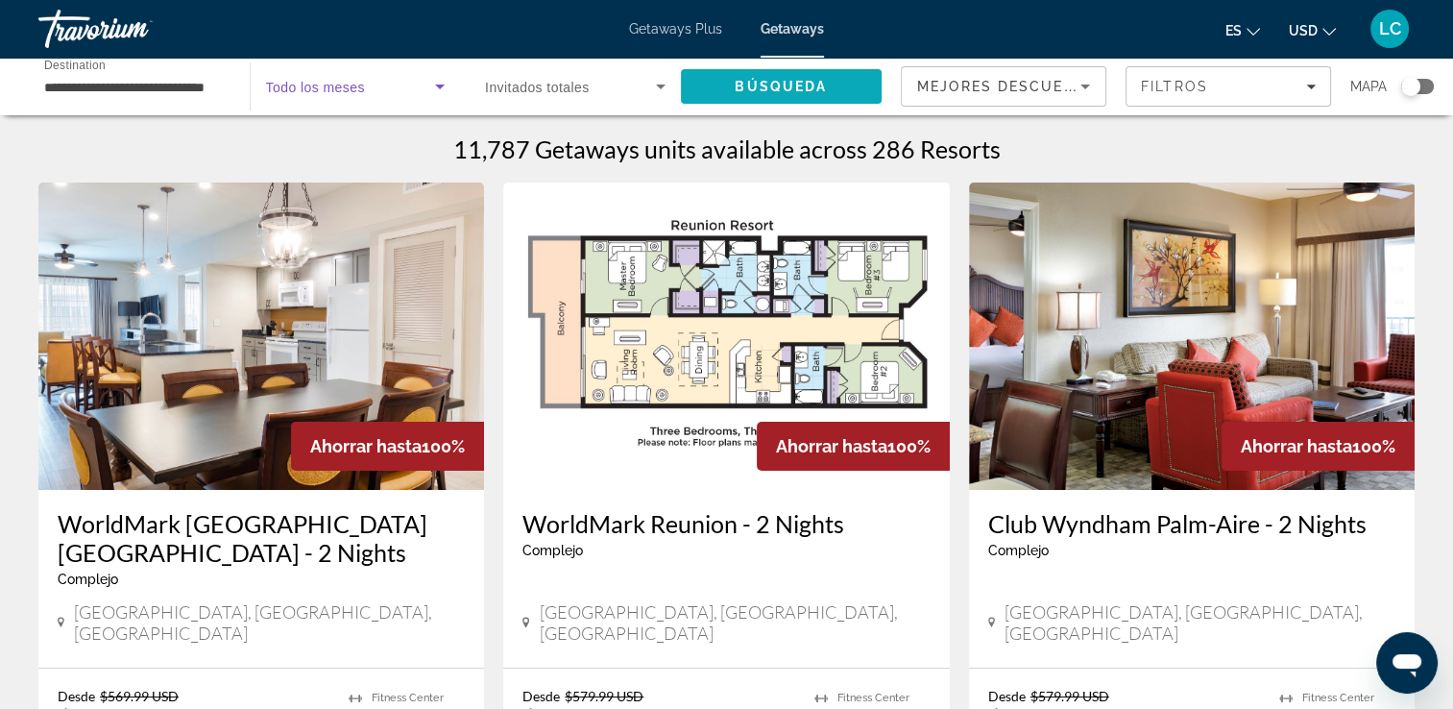
click at [786, 79] on span "Búsqueda" at bounding box center [781, 86] width 92 height 15
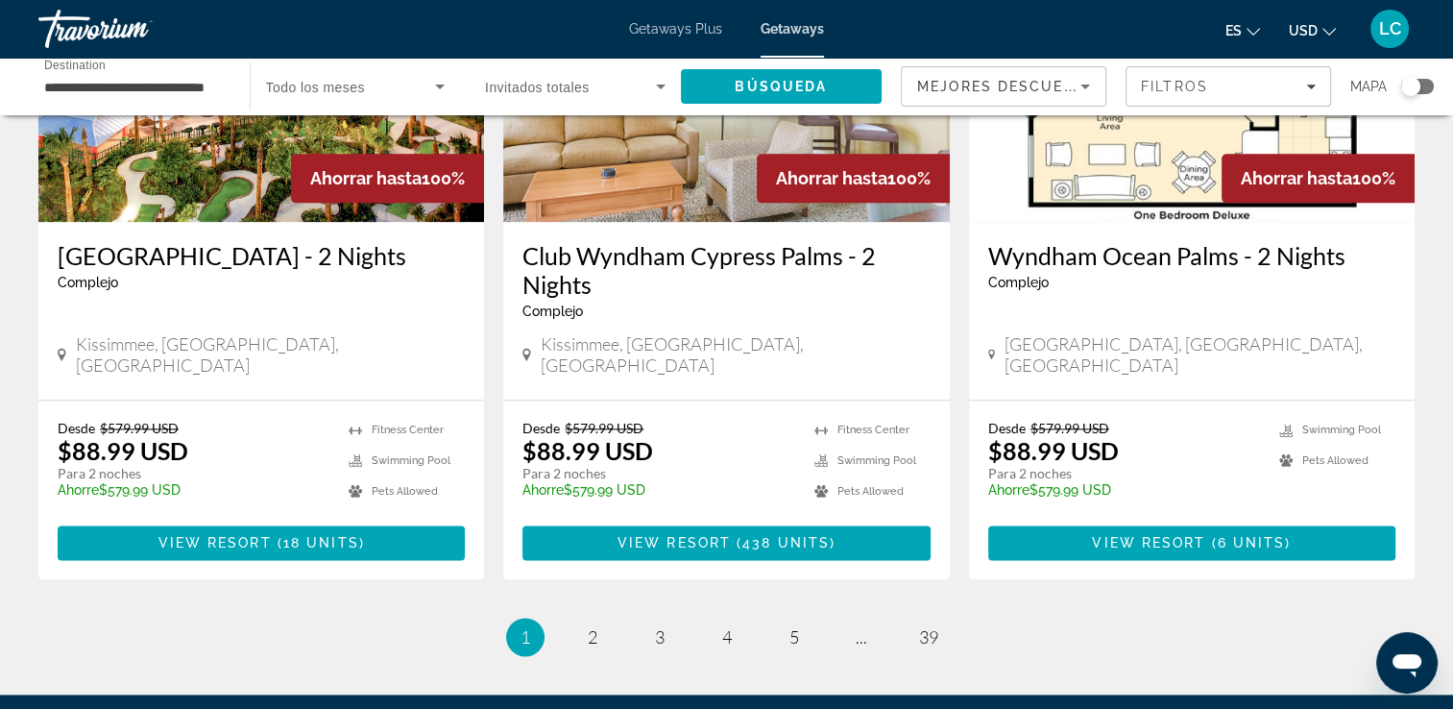
scroll to position [2327, 0]
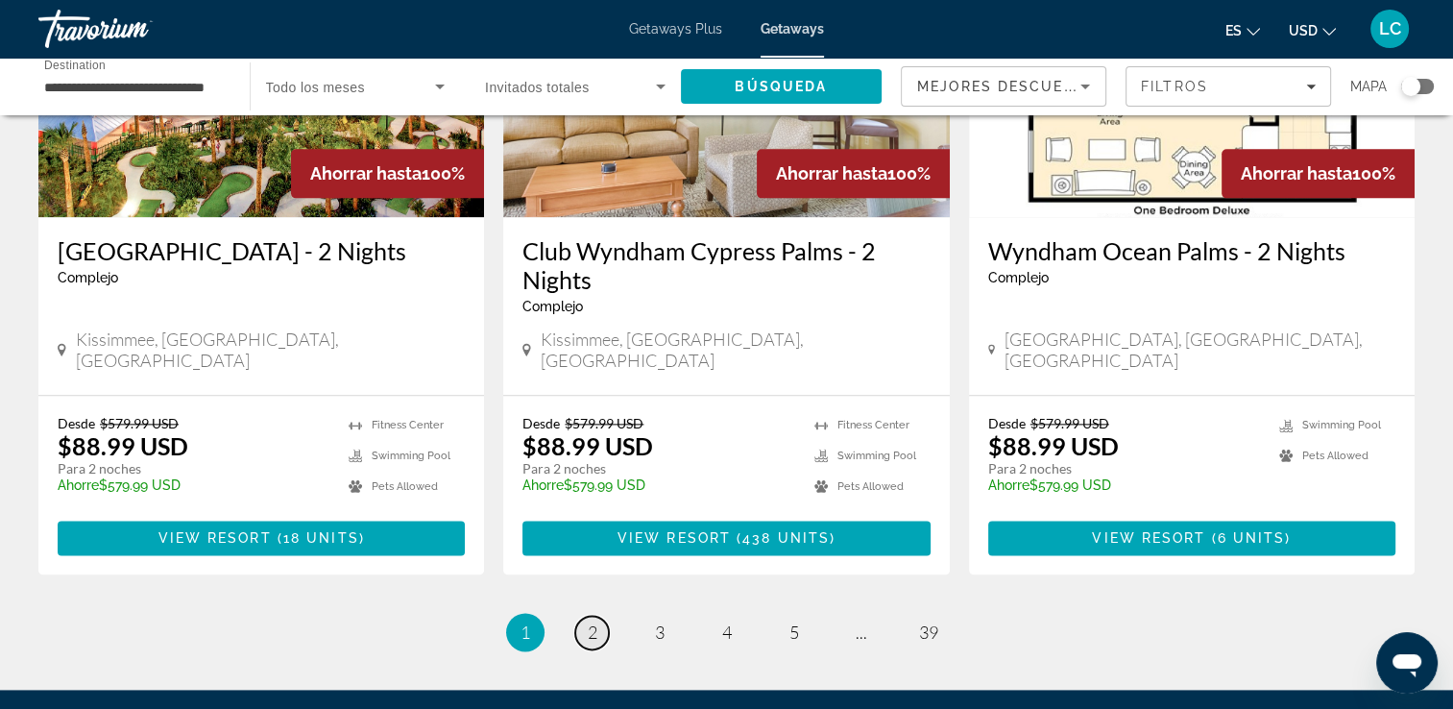
click at [596, 622] on span "2" at bounding box center [593, 632] width 10 height 21
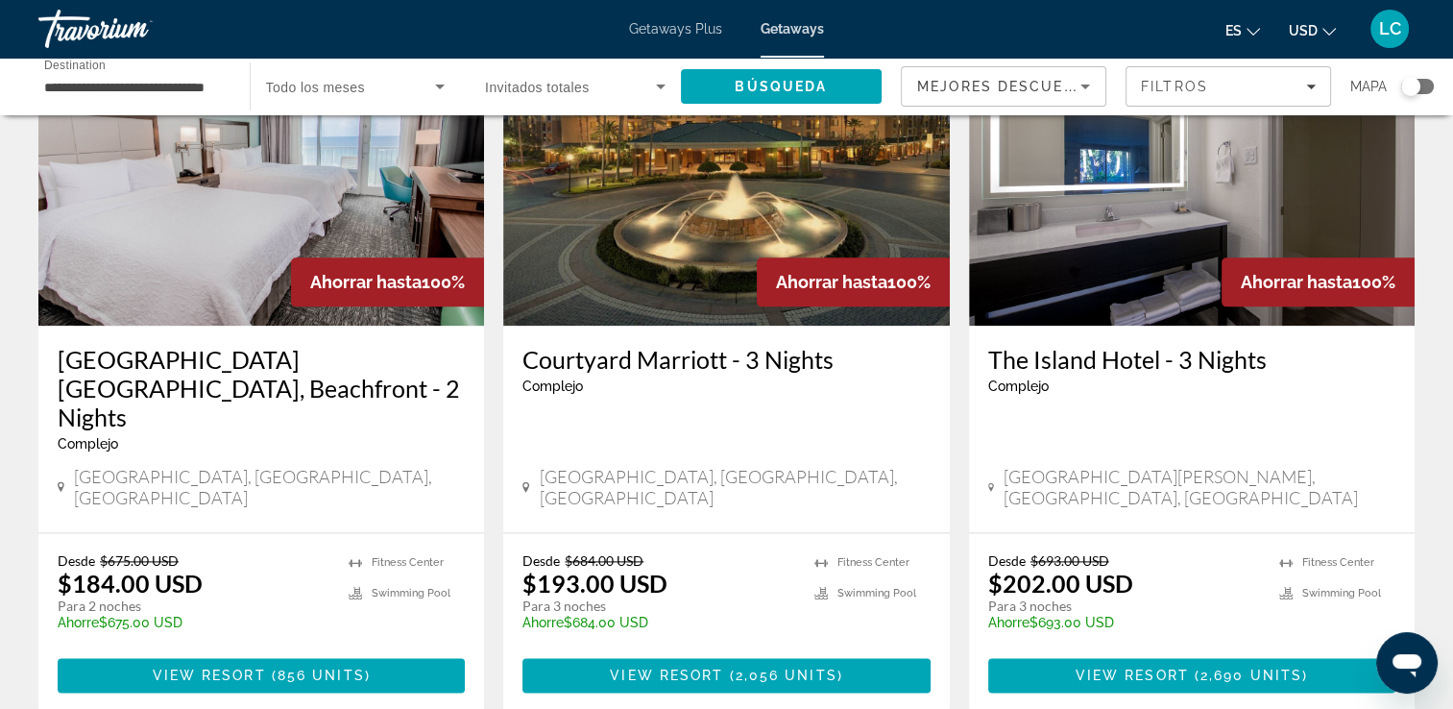
scroll to position [2332, 0]
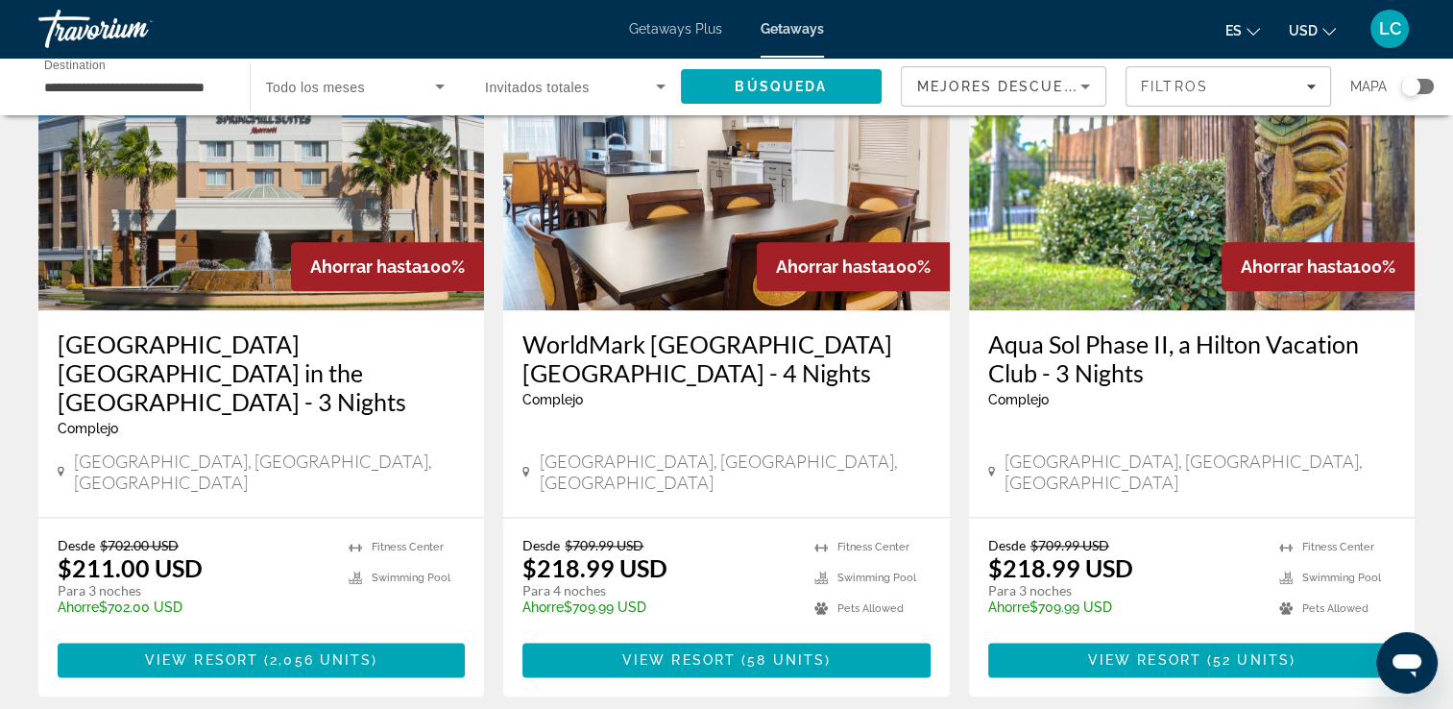
scroll to position [2290, 0]
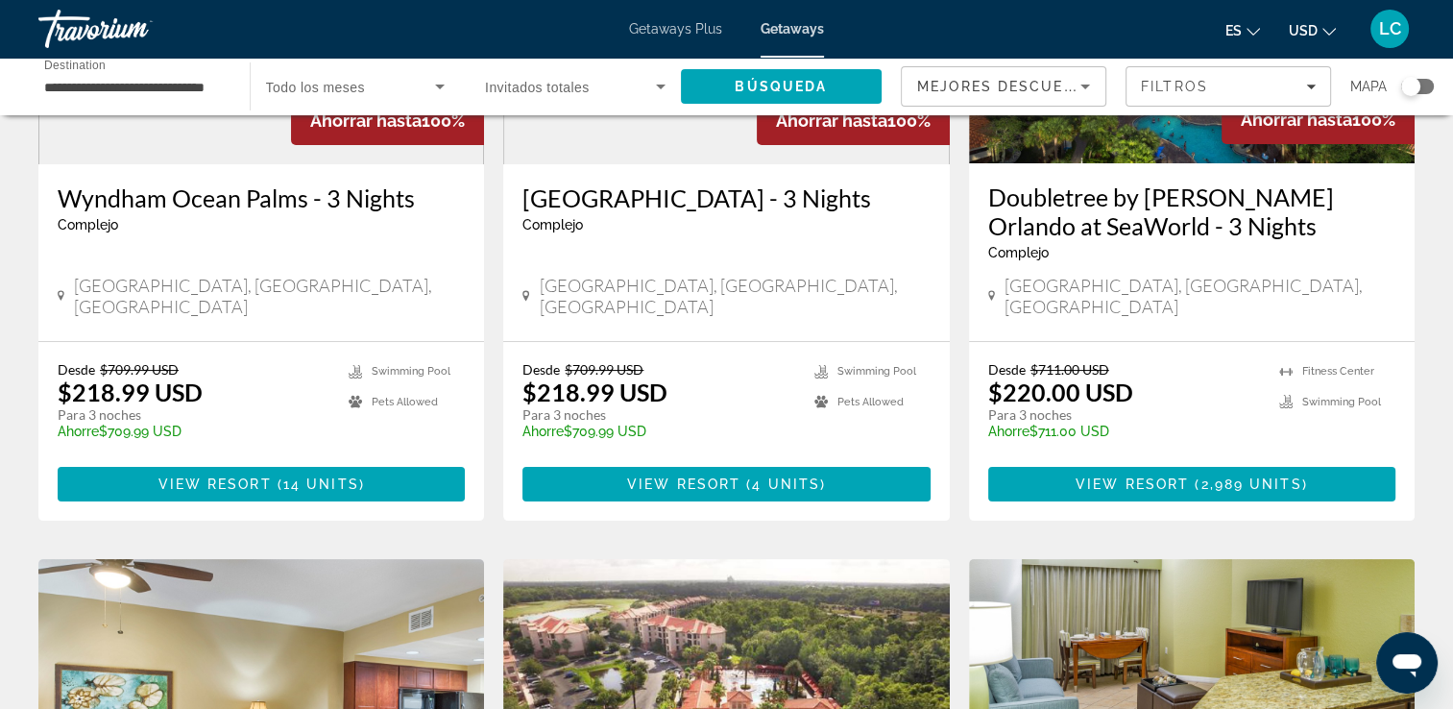
scroll to position [322, 0]
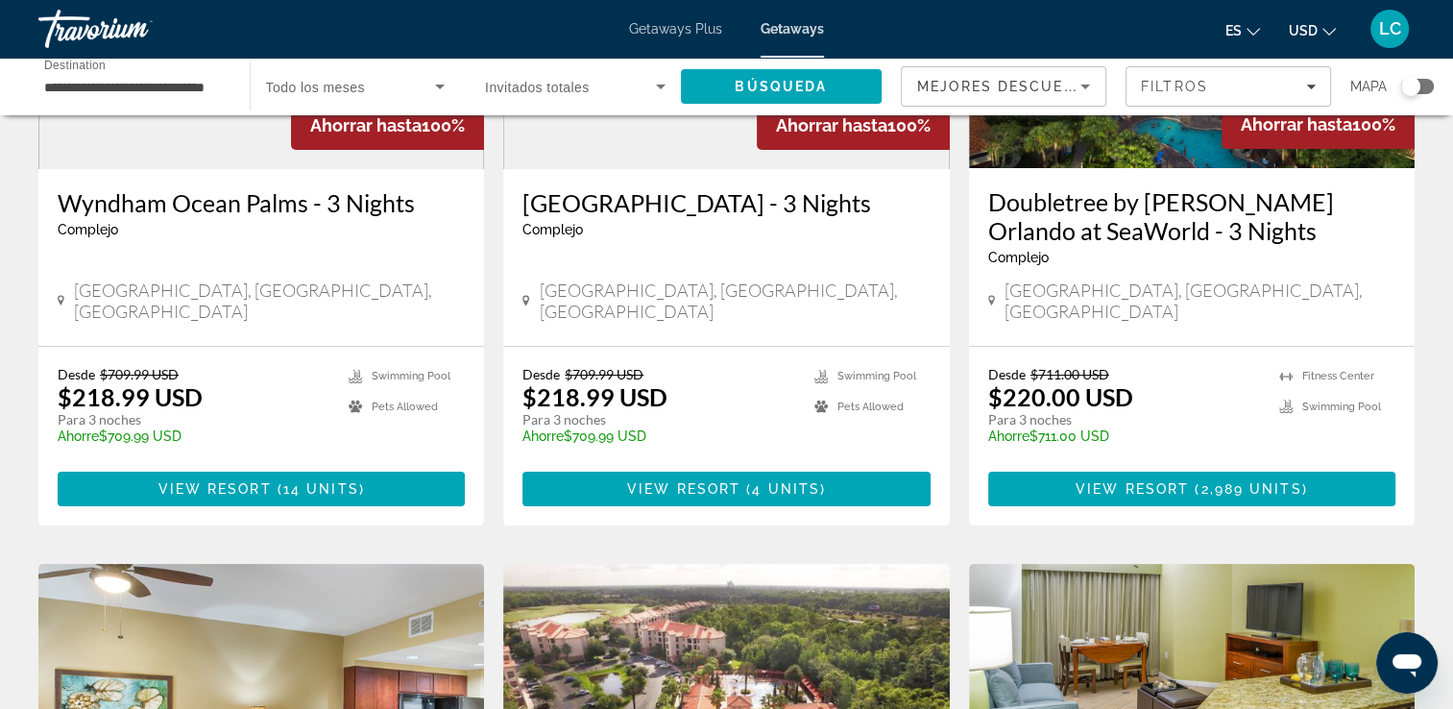
click at [784, 29] on span "Getaways" at bounding box center [792, 28] width 63 height 15
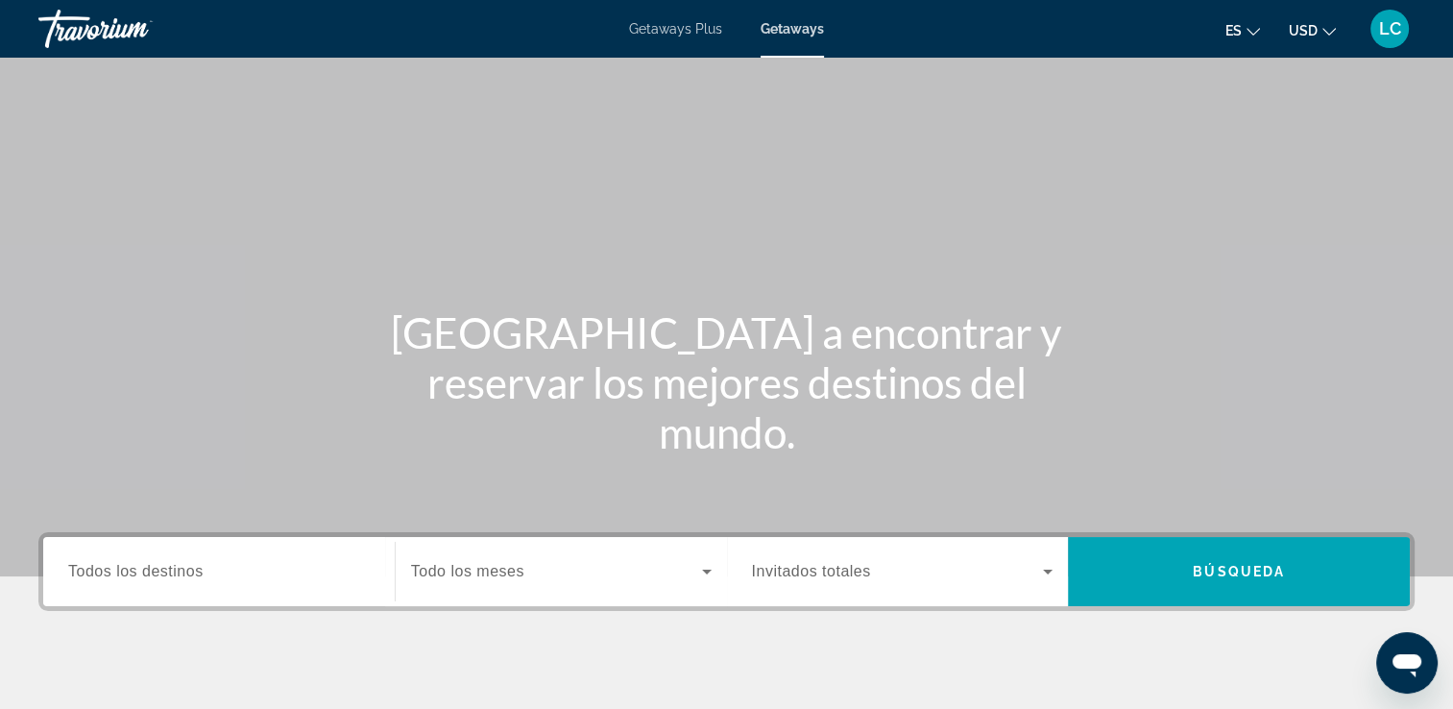
click at [656, 33] on span "Getaways Plus" at bounding box center [675, 28] width 93 height 15
click at [161, 572] on span "Todos los destinos" at bounding box center [135, 571] width 135 height 16
click at [161, 572] on input "Destination Todos los destinos" at bounding box center [219, 572] width 302 height 23
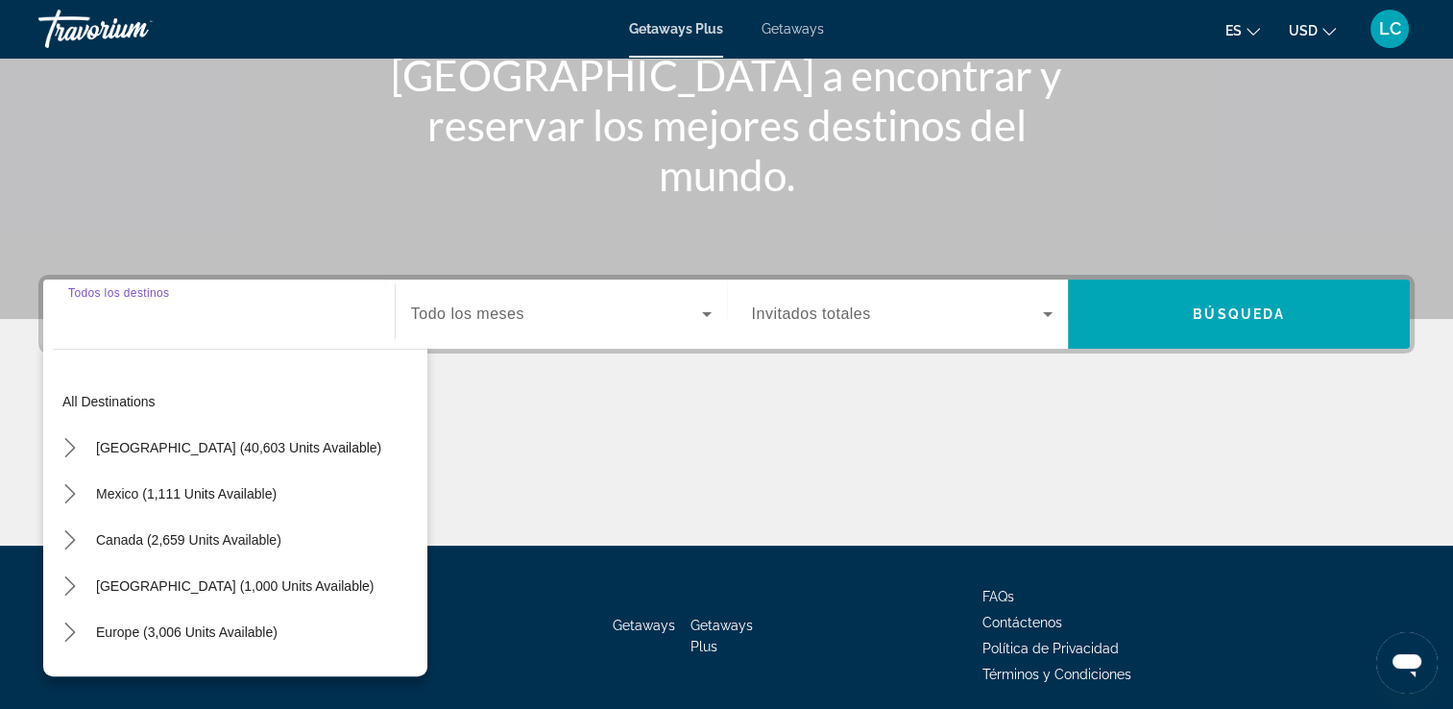
scroll to position [329, 0]
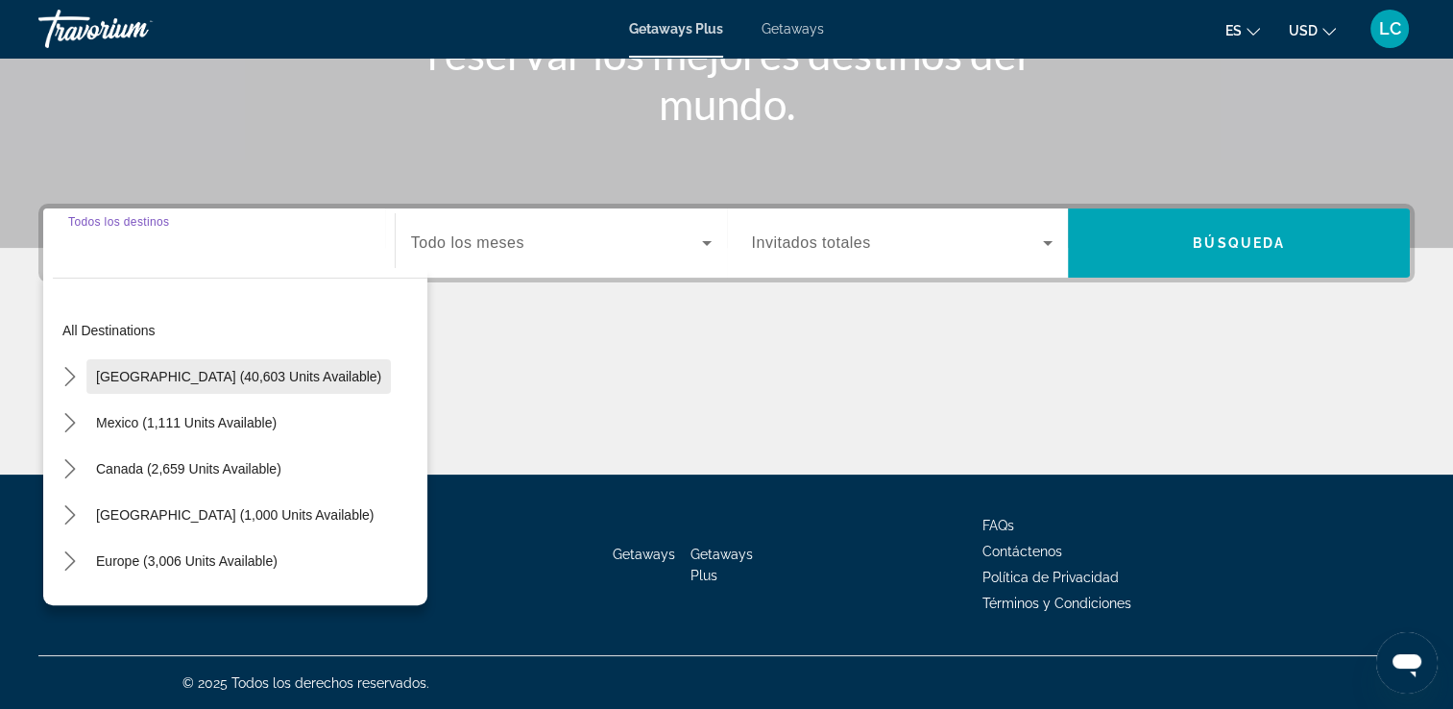
click at [204, 369] on span "[GEOGRAPHIC_DATA] (40,603 units available)" at bounding box center [238, 376] width 285 height 15
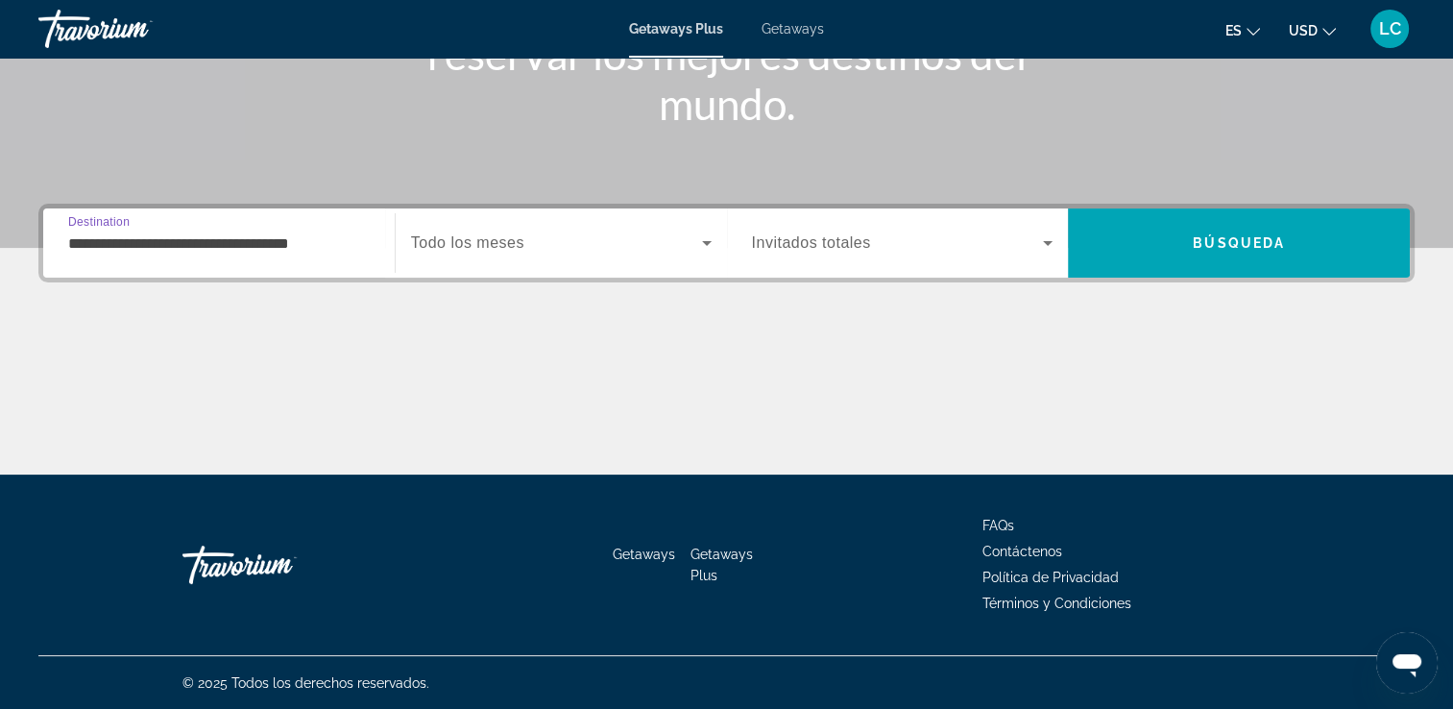
click at [242, 241] on input "**********" at bounding box center [219, 243] width 302 height 23
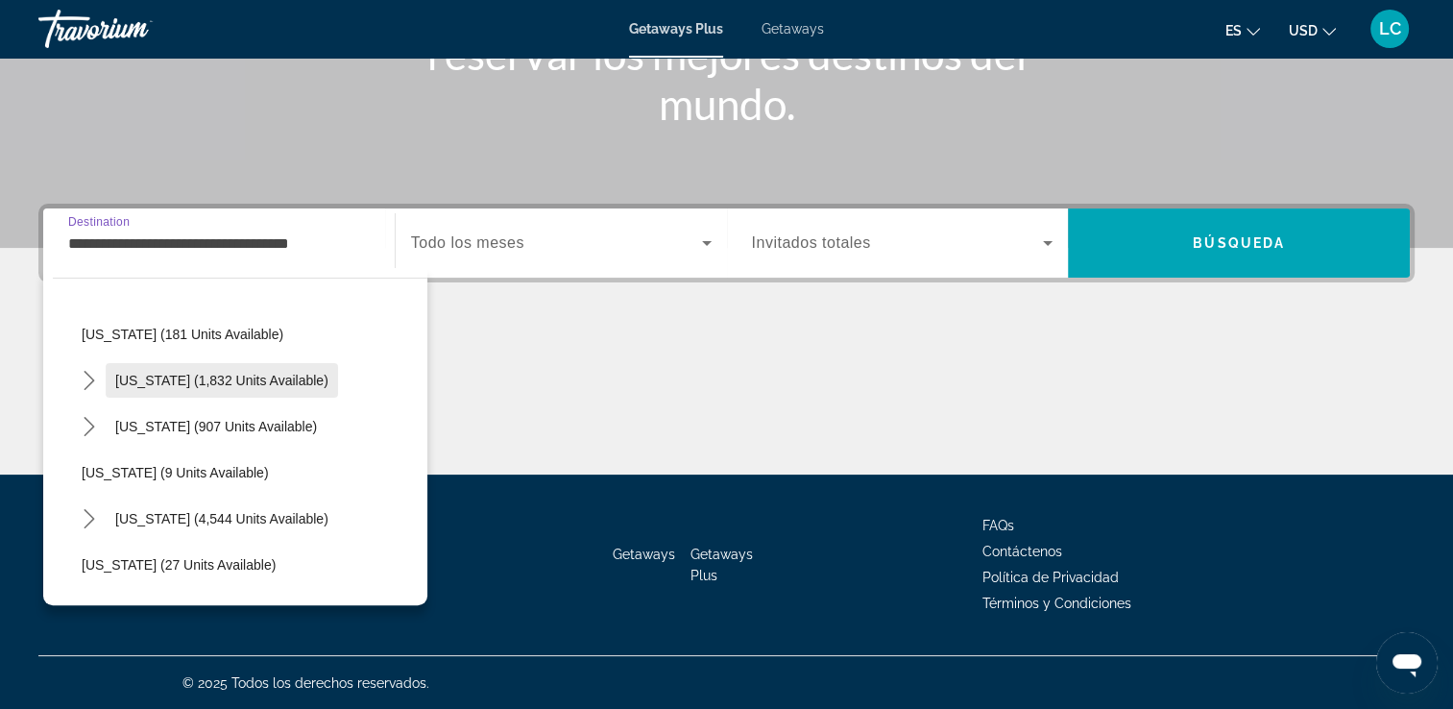
scroll to position [188, 0]
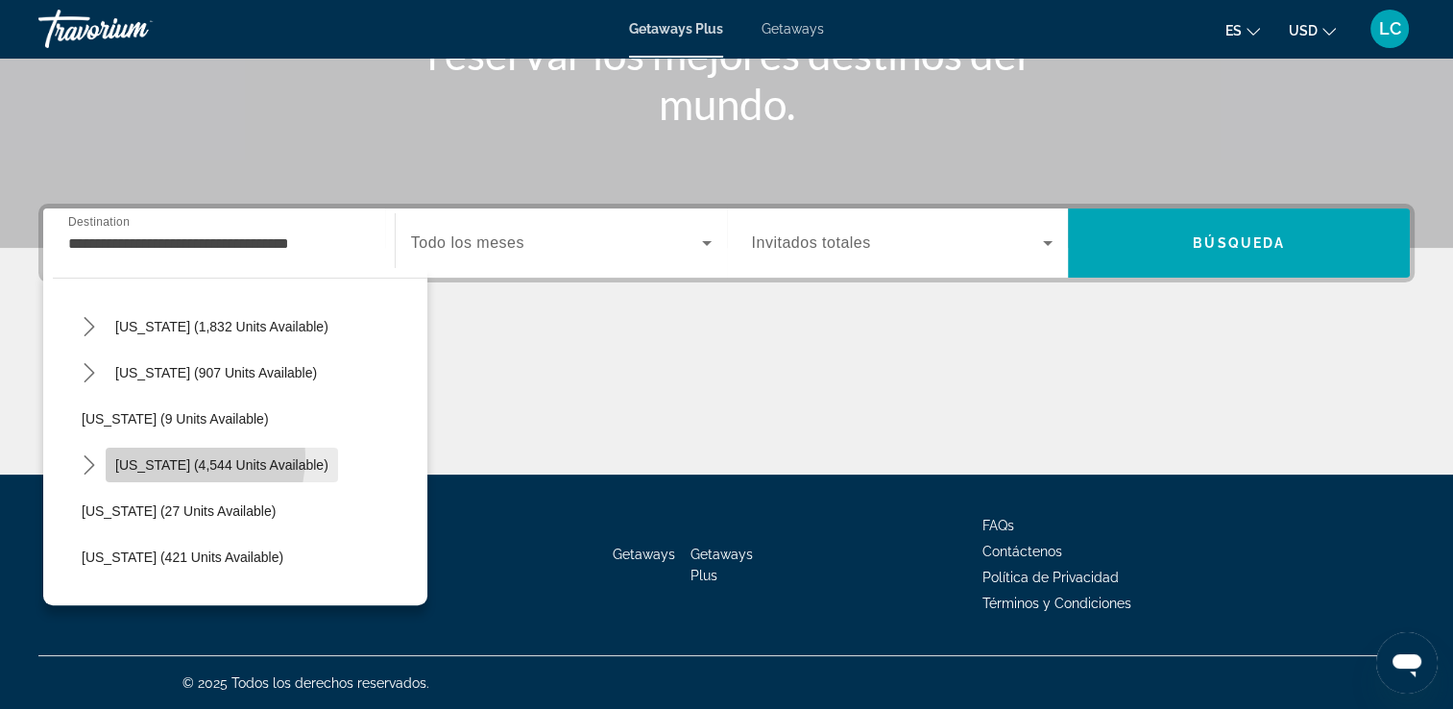
click at [162, 457] on span "[US_STATE] (4,544 units available)" at bounding box center [221, 464] width 213 height 15
type input "**********"
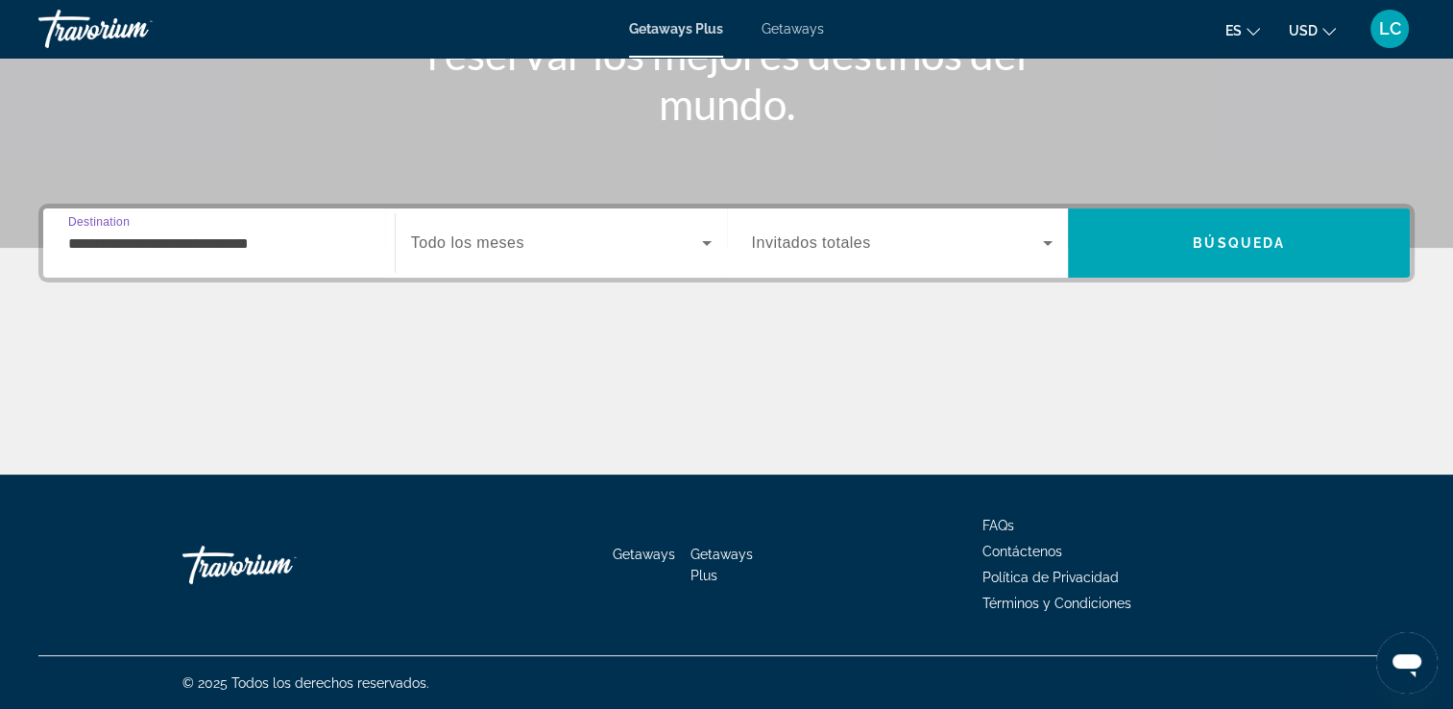
click at [581, 238] on span "Search widget" at bounding box center [556, 243] width 291 height 23
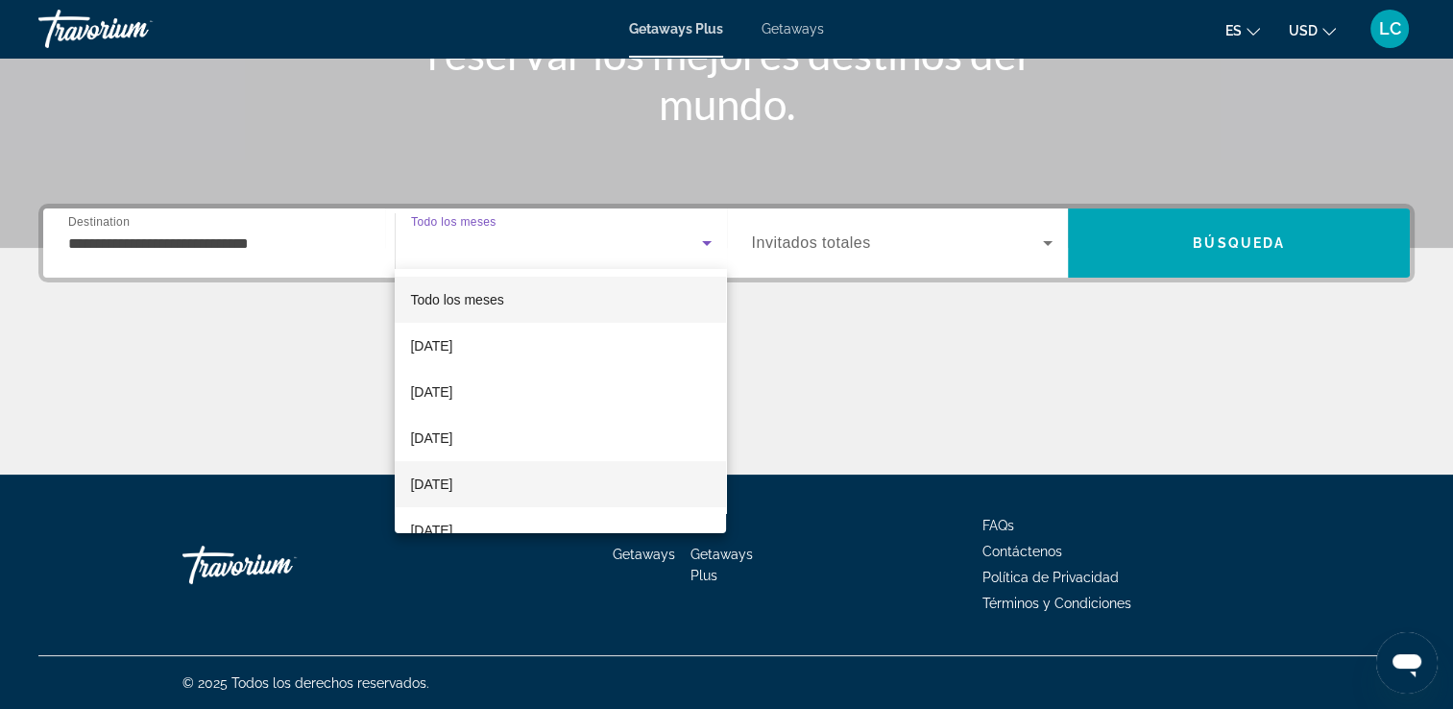
click at [507, 480] on mat-option "[DATE]" at bounding box center [560, 484] width 331 height 46
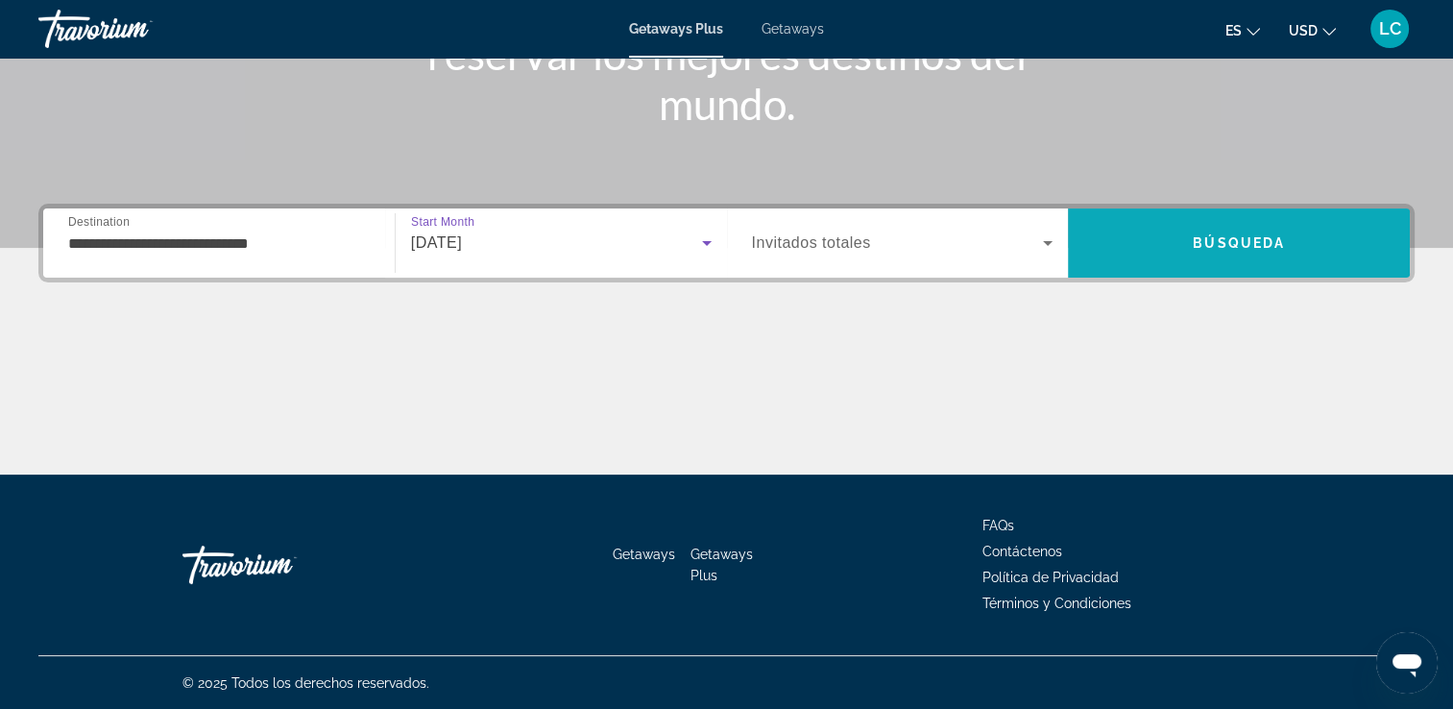
click at [1142, 255] on span "Search" at bounding box center [1239, 243] width 342 height 46
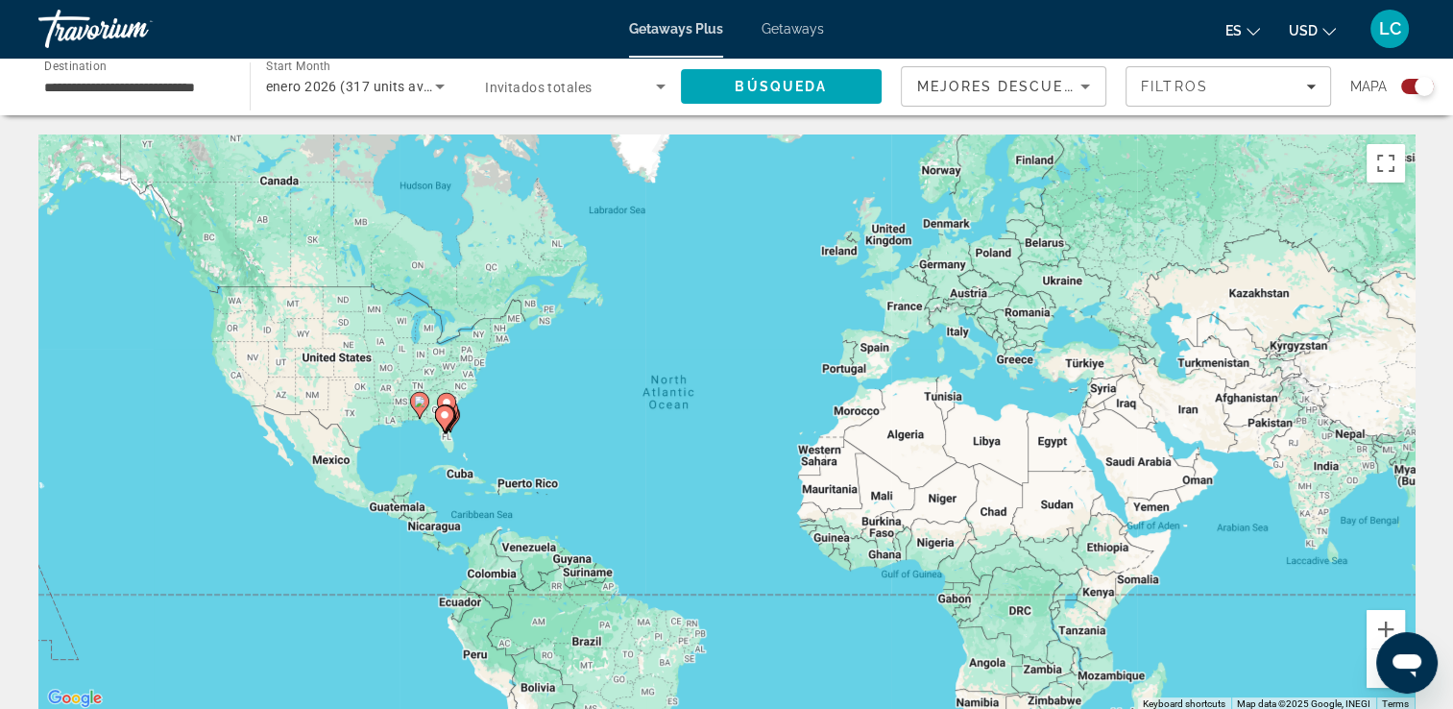
click at [451, 433] on gmp-advanced-marker "Main content" at bounding box center [446, 419] width 19 height 29
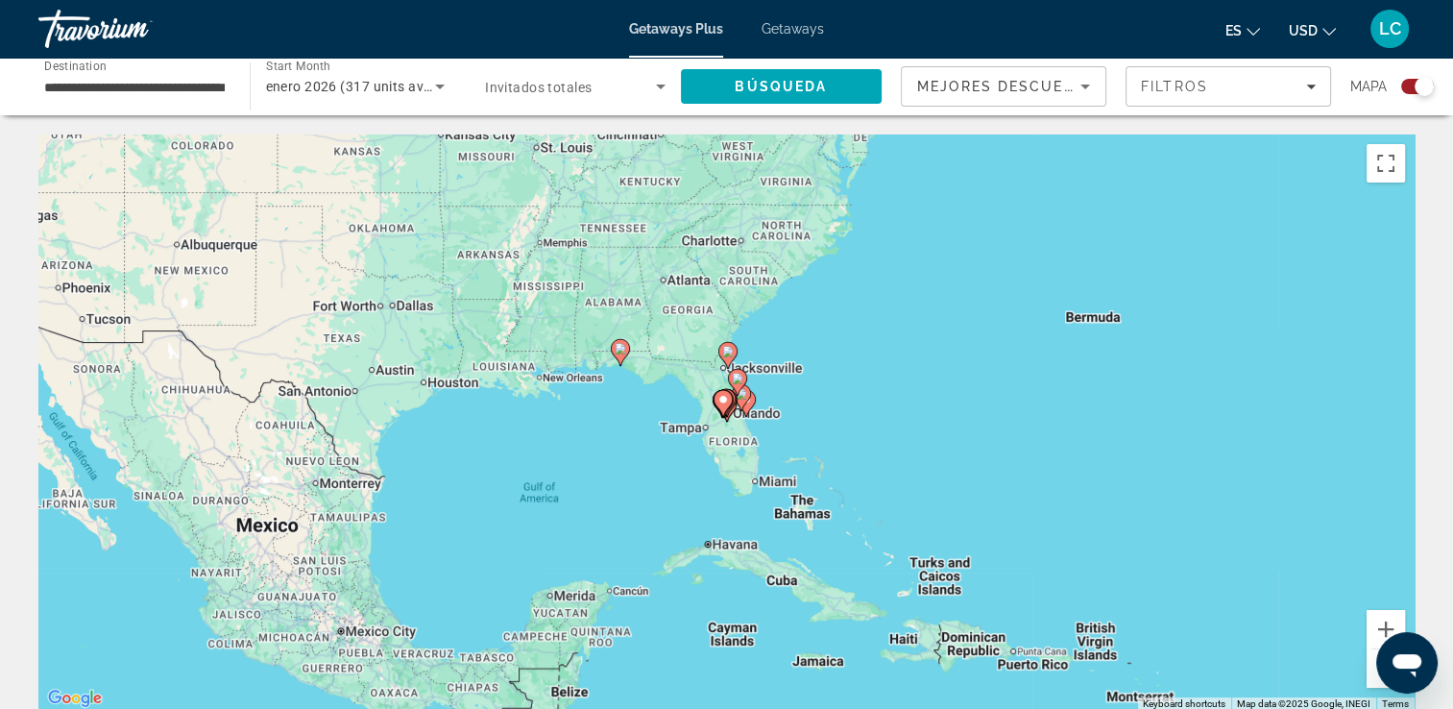
click at [751, 404] on image "Main content" at bounding box center [747, 400] width 12 height 12
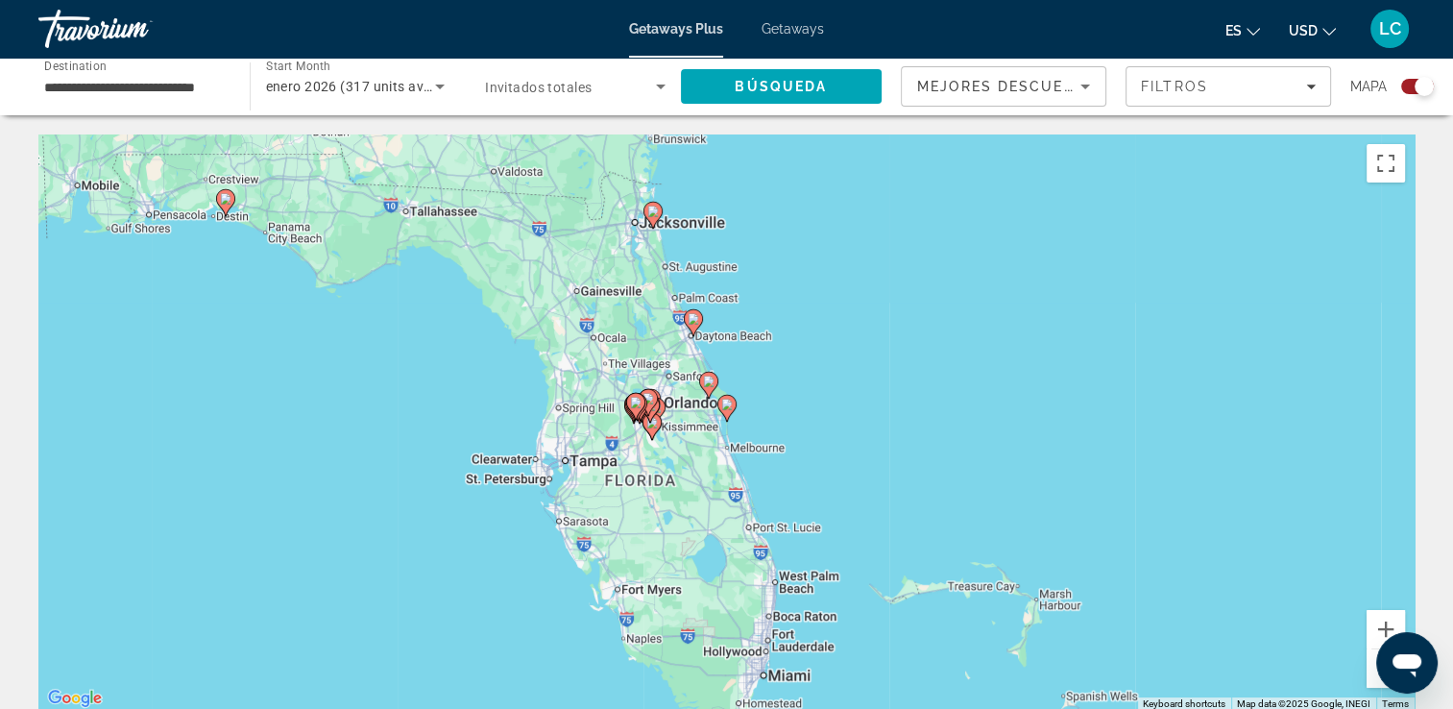
click at [646, 414] on gmp-advanced-marker "Main content" at bounding box center [637, 407] width 19 height 29
type input "**********"
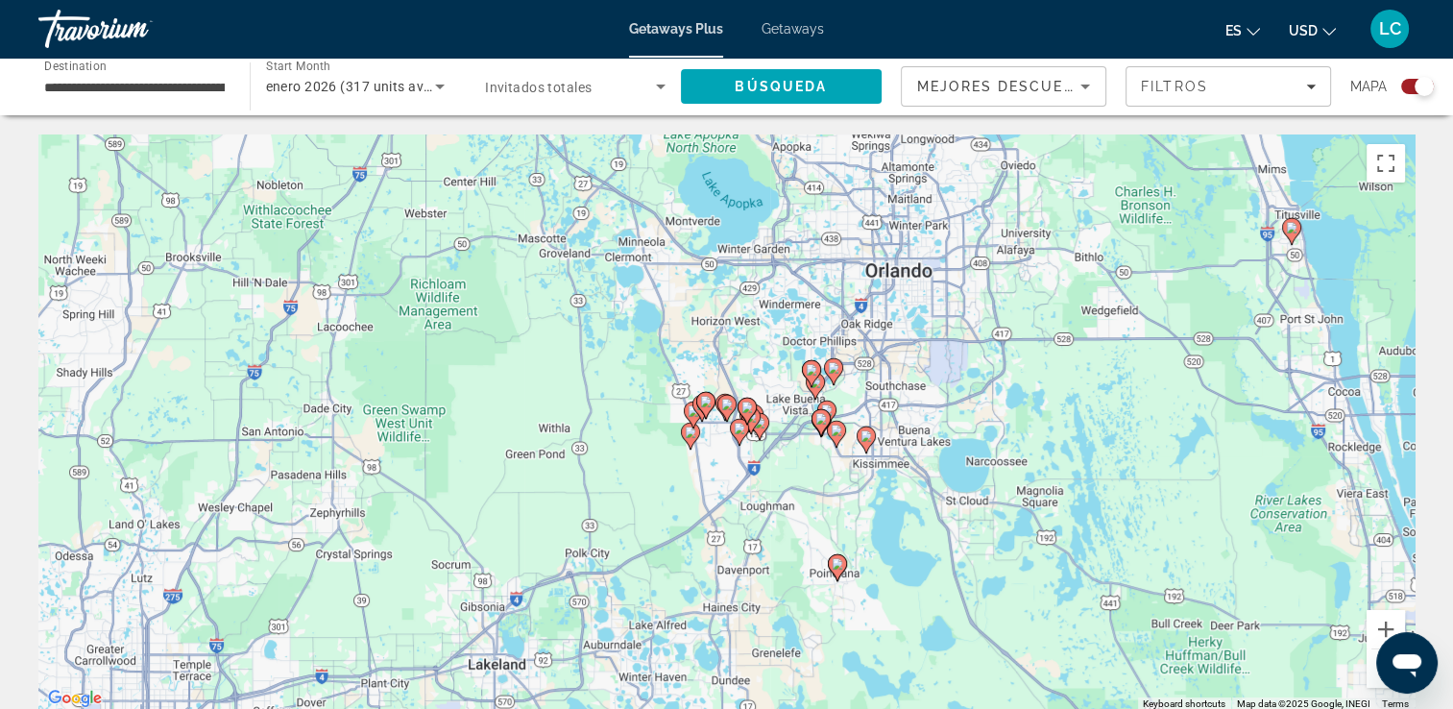
click at [716, 409] on gmp-advanced-marker "Main content" at bounding box center [725, 407] width 19 height 29
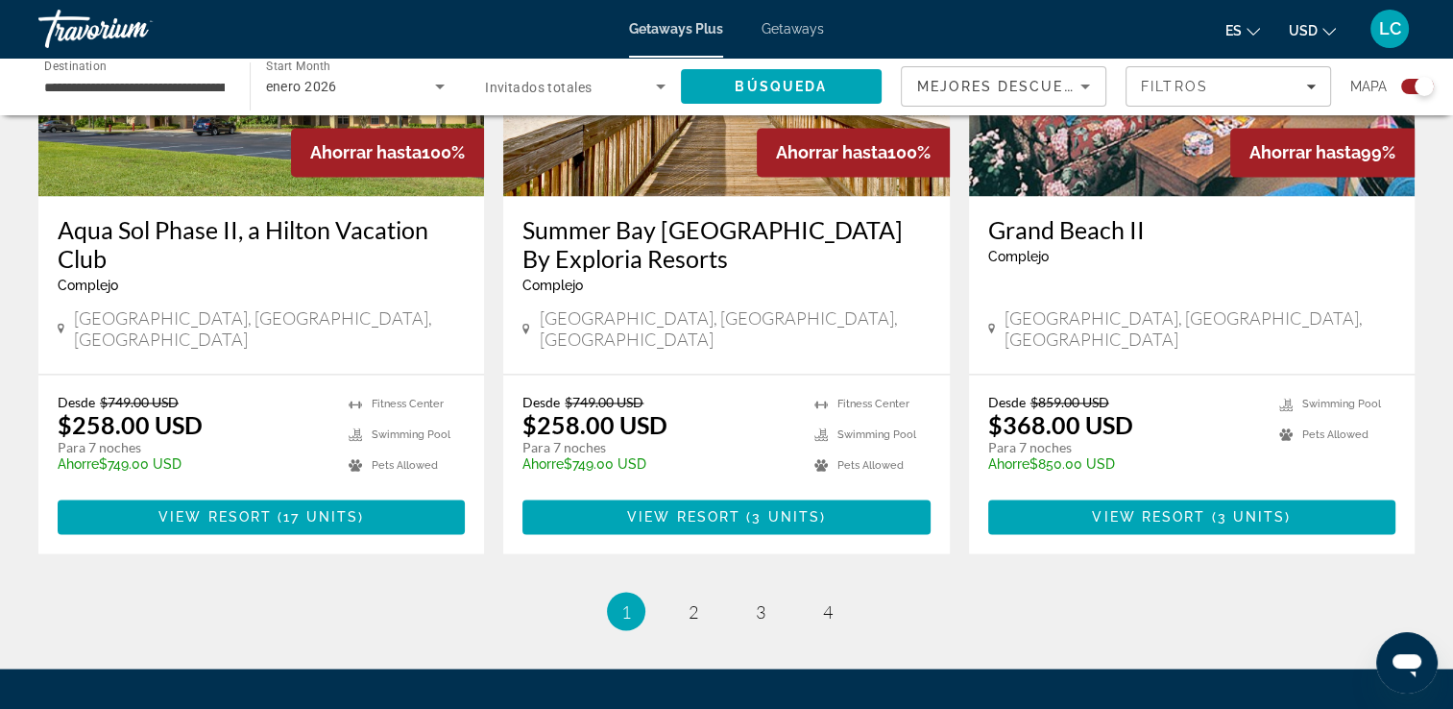
scroll to position [3051, 0]
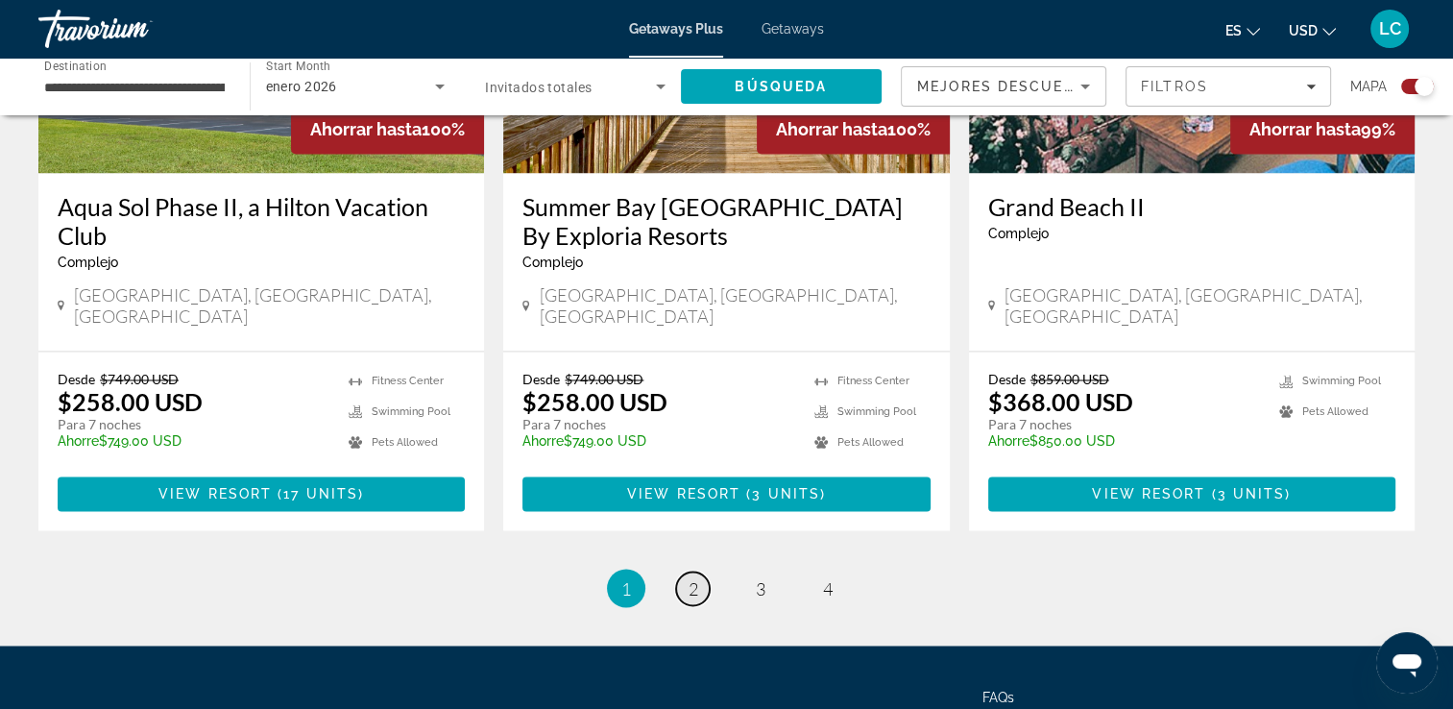
click at [696, 577] on span "2" at bounding box center [694, 587] width 10 height 21
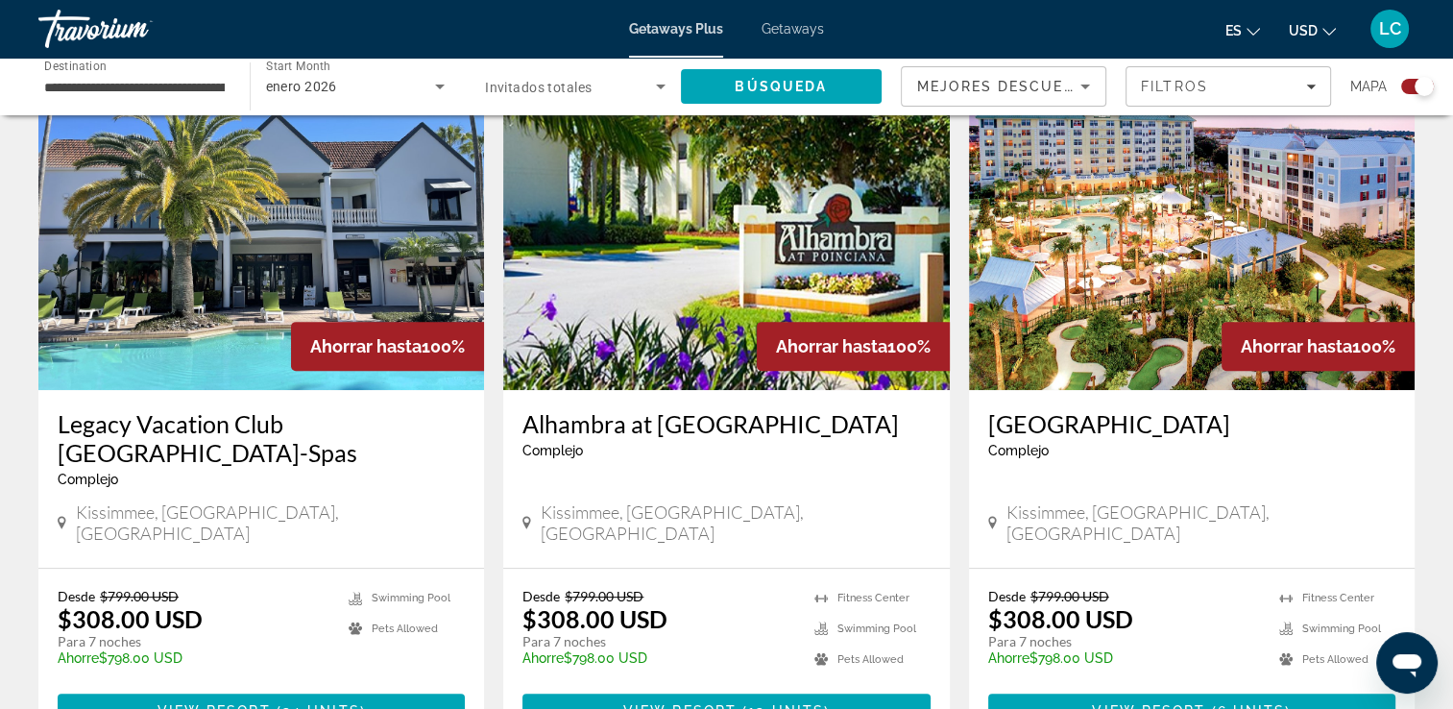
scroll to position [696, 0]
click at [1098, 703] on span "View Resort" at bounding box center [1148, 710] width 113 height 15
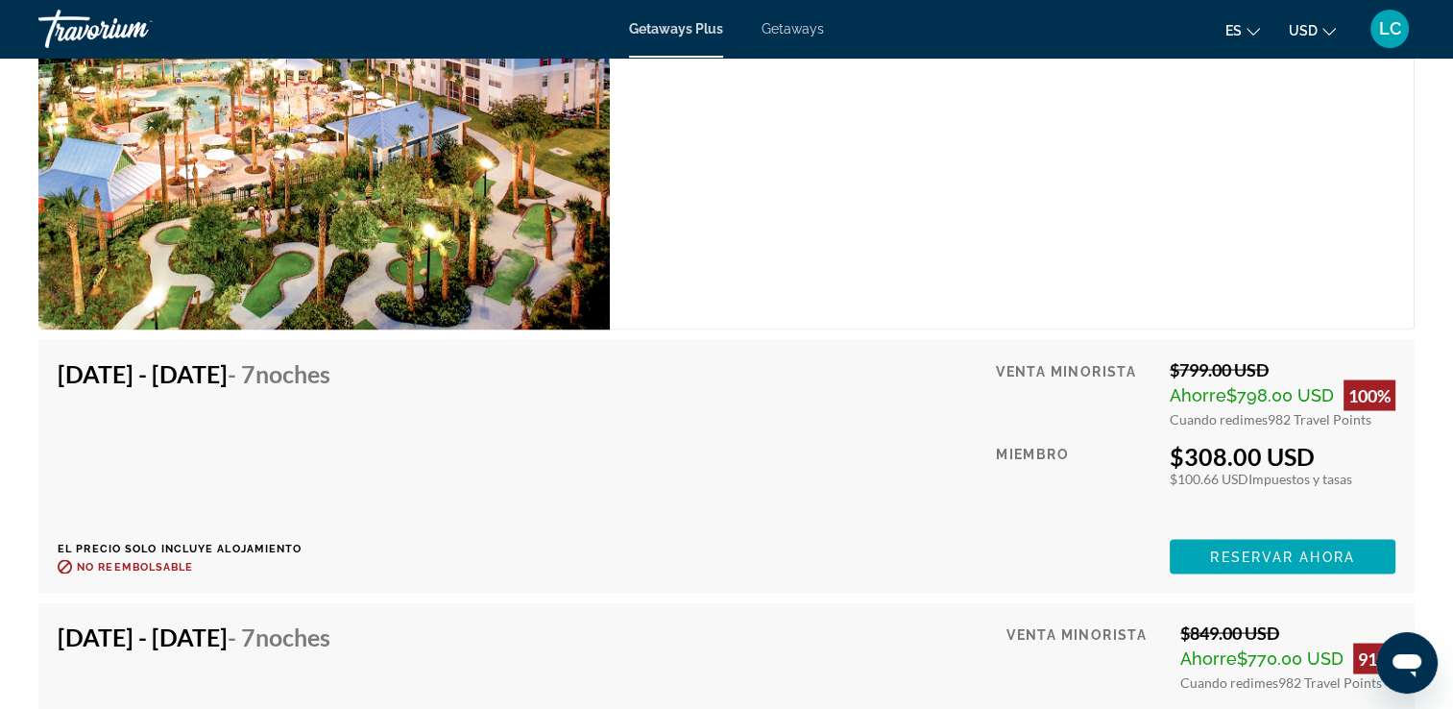
scroll to position [3502, 0]
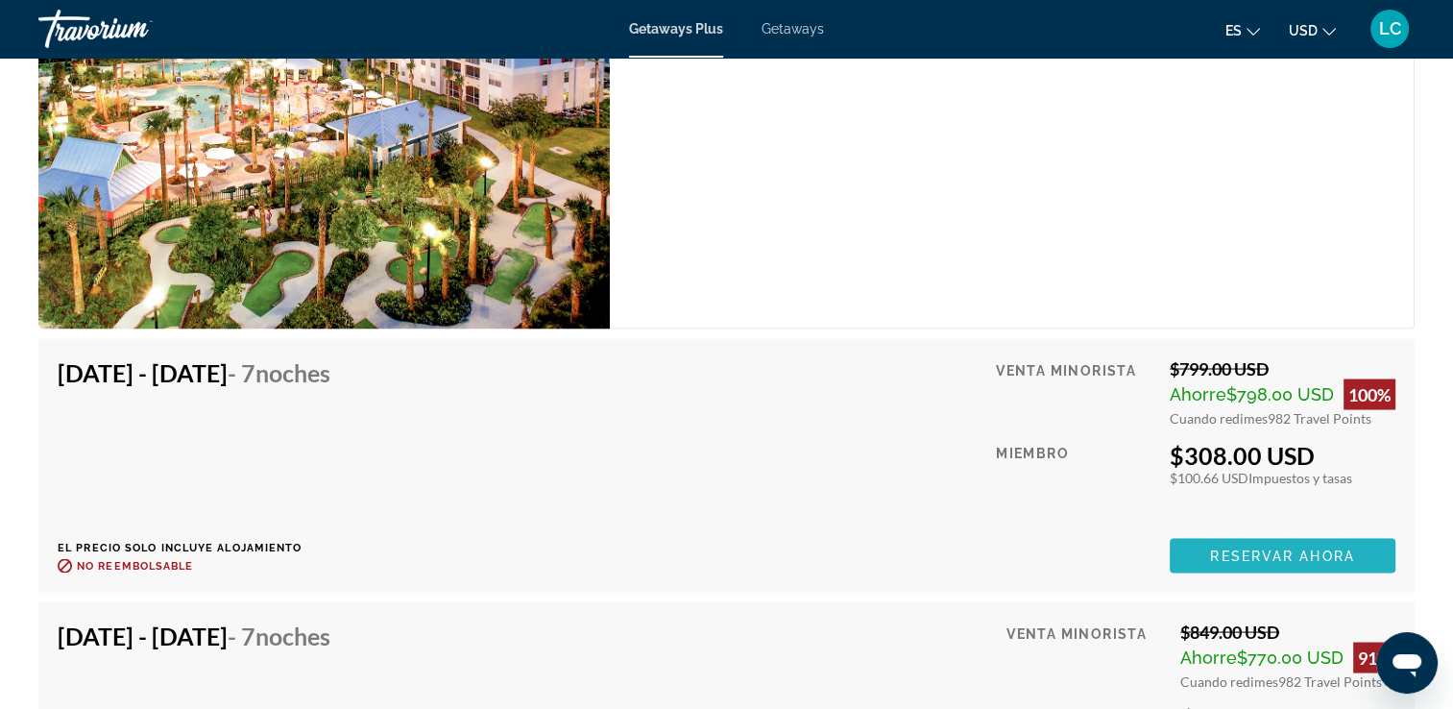
click at [1250, 555] on span "Reservar ahora" at bounding box center [1282, 555] width 144 height 15
